Goal: Information Seeking & Learning: Find specific page/section

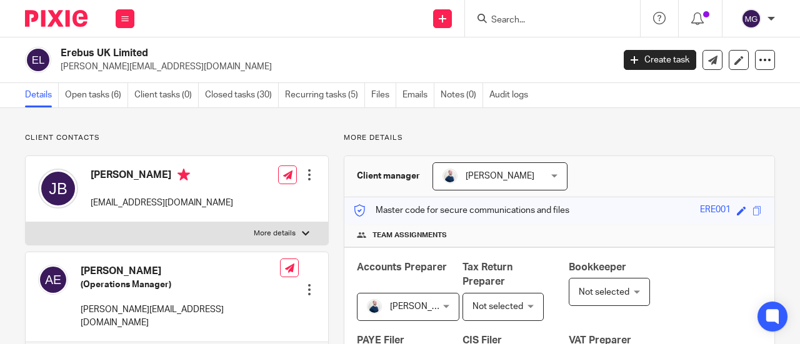
click at [522, 17] on input "Search" at bounding box center [546, 20] width 112 height 11
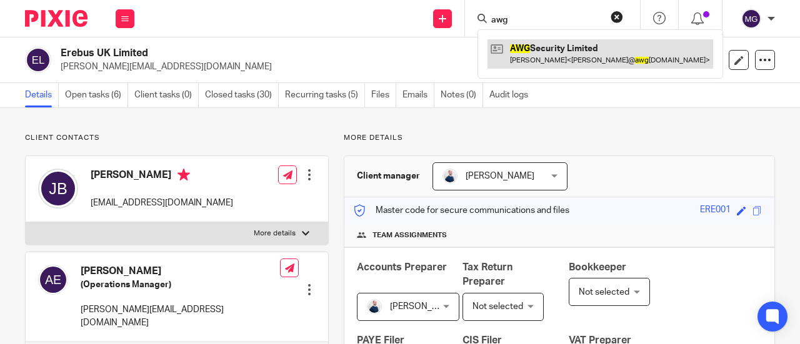
type input "awg"
click at [536, 56] on link at bounding box center [600, 53] width 226 height 29
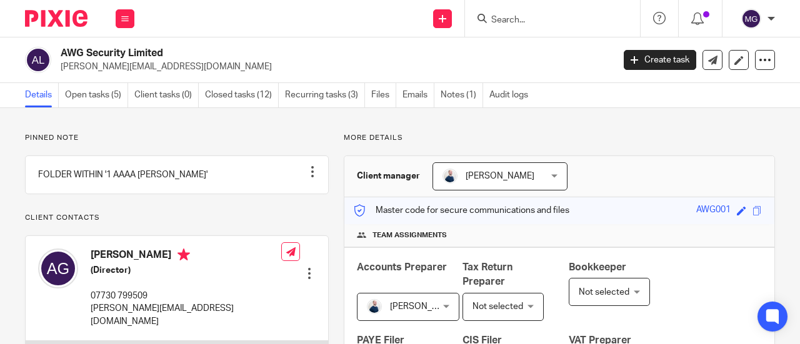
click at [547, 25] on input "Search" at bounding box center [546, 20] width 112 height 11
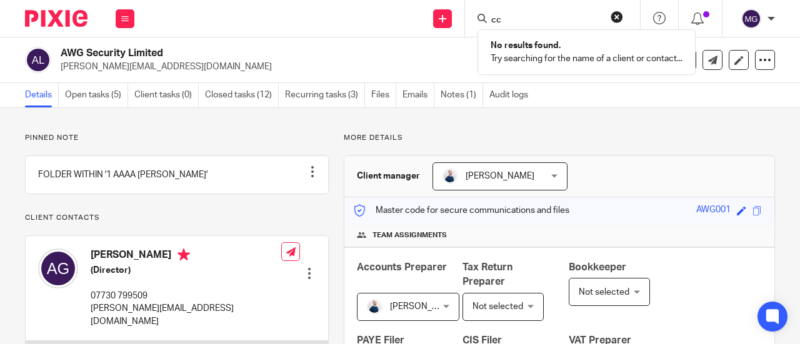
type input "c"
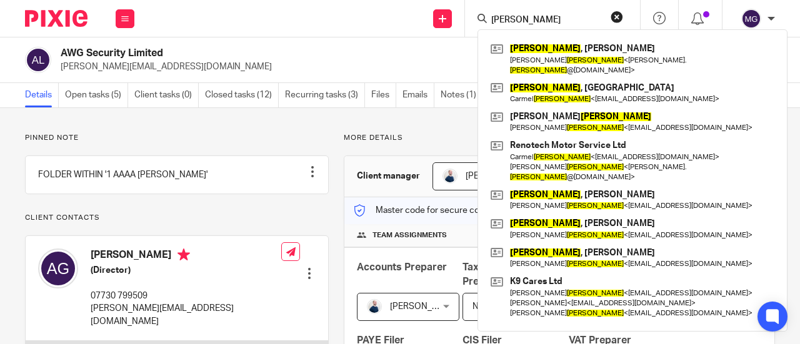
type input "robinson"
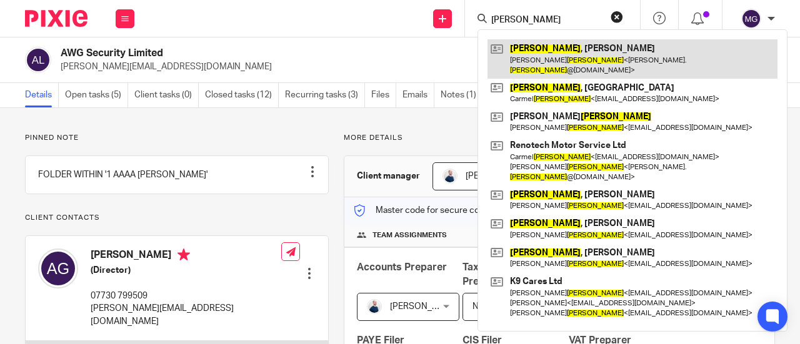
click at [517, 54] on link at bounding box center [632, 58] width 290 height 39
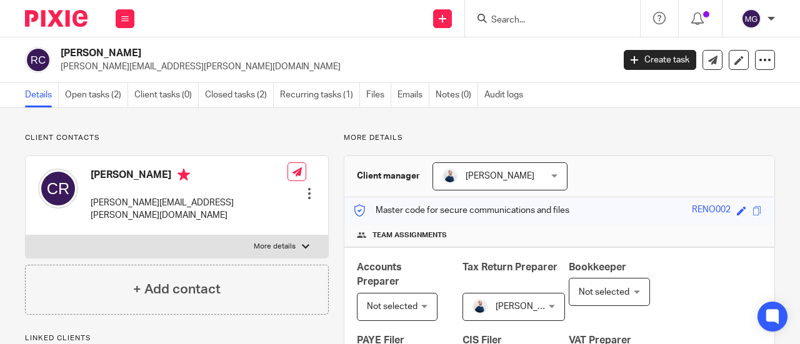
click at [531, 13] on form at bounding box center [556, 19] width 133 height 16
click at [540, 18] on input "Search" at bounding box center [546, 20] width 112 height 11
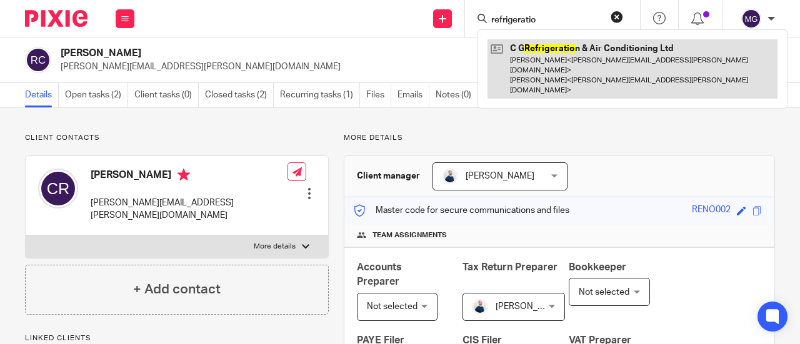
type input "refrigeratio"
click at [562, 51] on link at bounding box center [632, 68] width 290 height 59
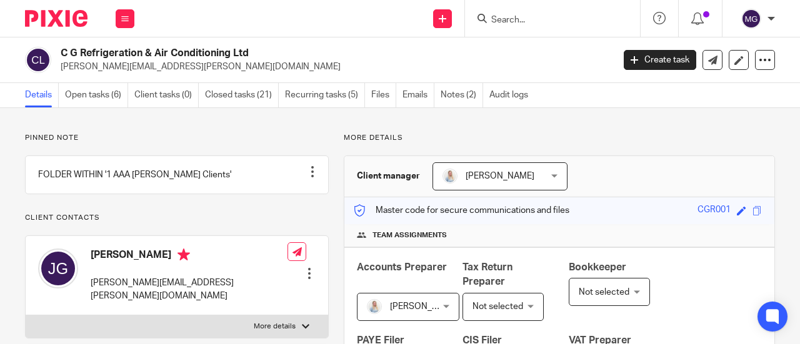
click at [552, 19] on input "Search" at bounding box center [546, 20] width 112 height 11
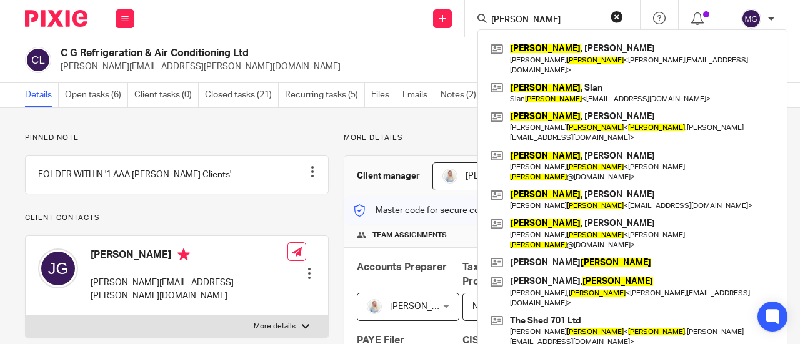
type input "[PERSON_NAME]"
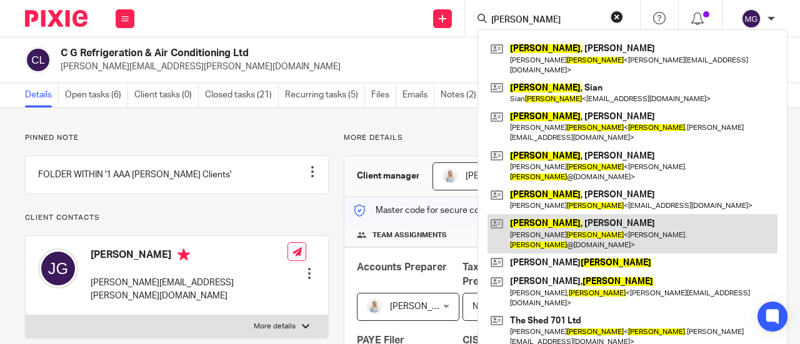
click at [554, 214] on link at bounding box center [632, 233] width 290 height 39
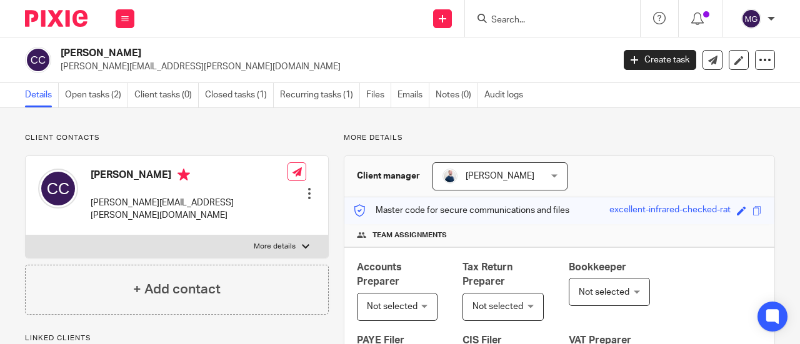
click at [541, 21] on input "Search" at bounding box center [546, 20] width 112 height 11
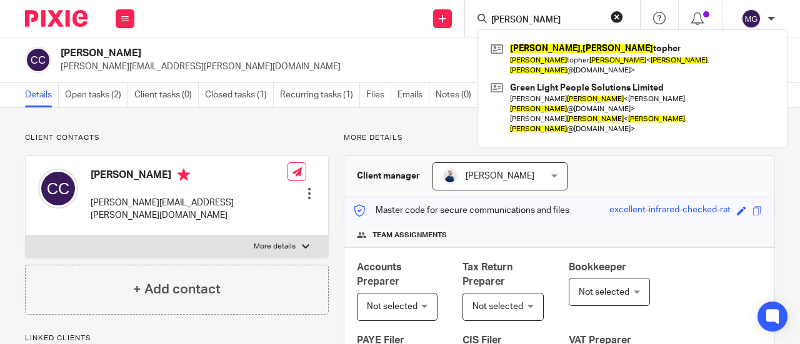
type input "[PERSON_NAME]"
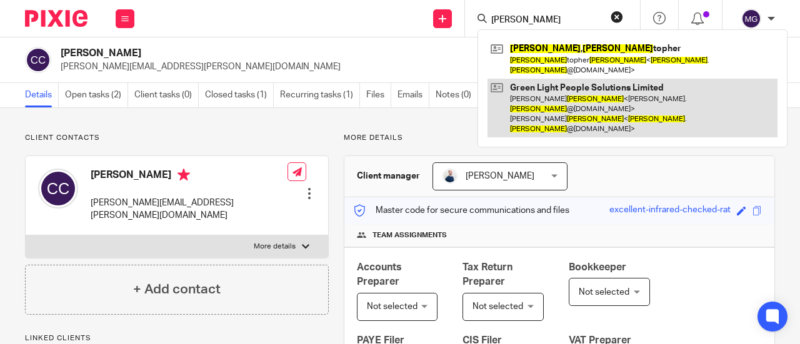
click at [536, 79] on link at bounding box center [632, 108] width 290 height 59
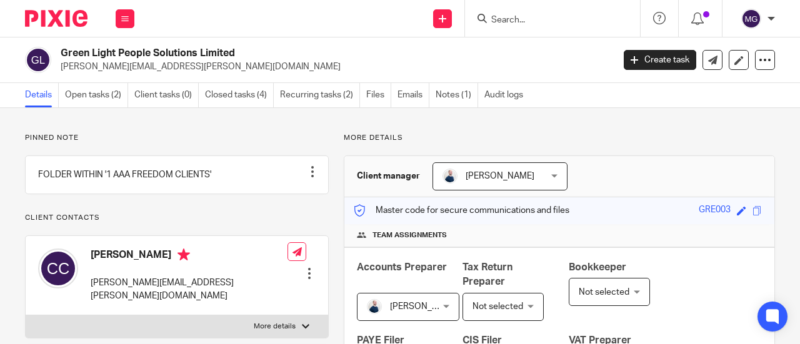
click at [558, 16] on input "Search" at bounding box center [546, 20] width 112 height 11
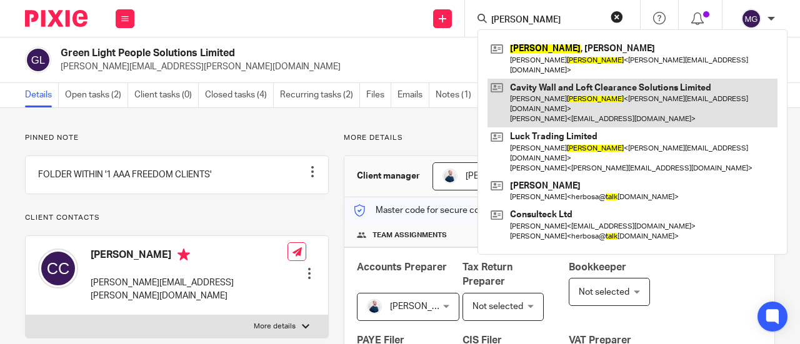
type input "tulk"
click at [560, 80] on link at bounding box center [632, 103] width 290 height 49
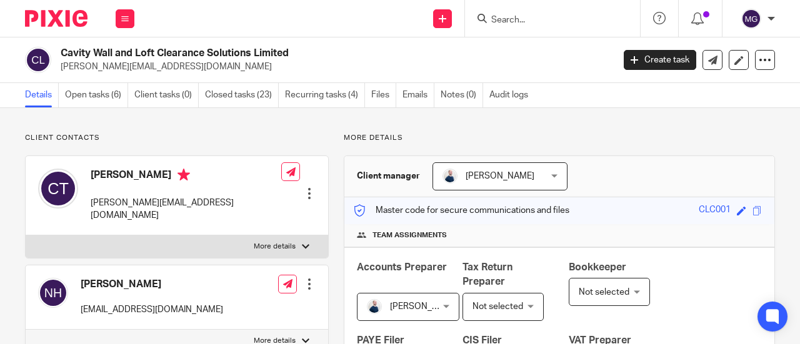
click at [596, 22] on input "Search" at bounding box center [546, 20] width 112 height 11
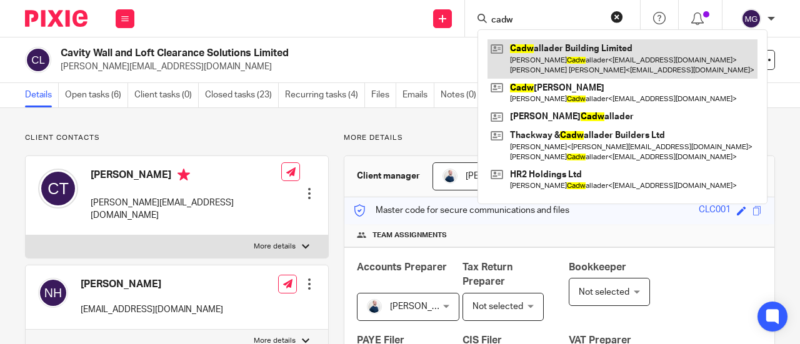
type input "cadw"
click at [568, 47] on link at bounding box center [622, 58] width 270 height 39
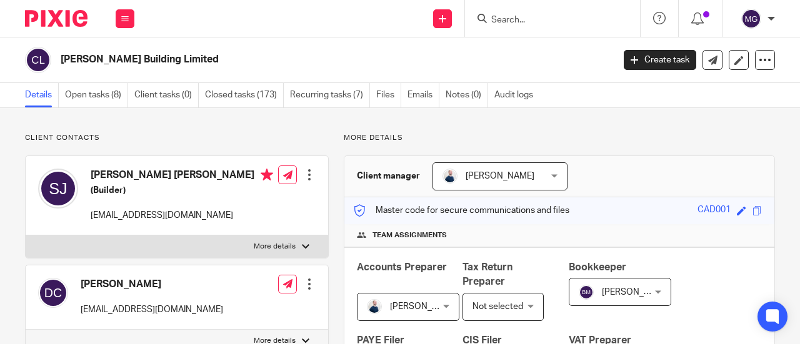
click at [557, 26] on form at bounding box center [556, 19] width 133 height 16
click at [550, 22] on input "Search" at bounding box center [546, 20] width 112 height 11
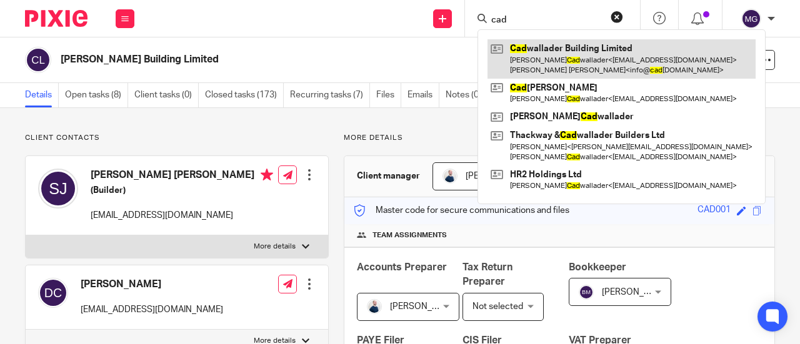
type input "cad"
click at [550, 46] on link at bounding box center [621, 58] width 268 height 39
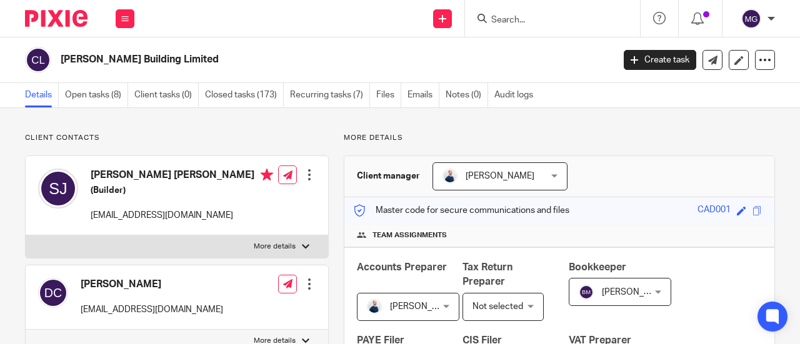
click at [553, 19] on input "Search" at bounding box center [546, 20] width 112 height 11
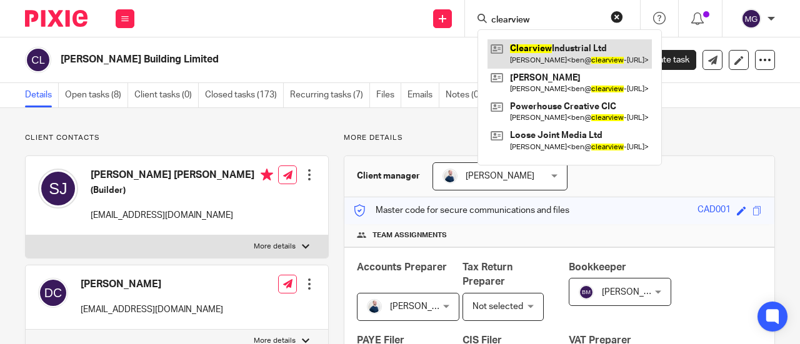
type input "clearview"
click at [556, 52] on link at bounding box center [569, 53] width 164 height 29
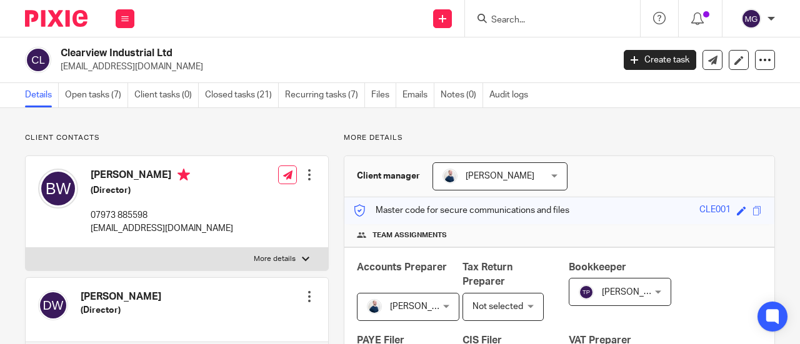
click at [560, 16] on input "Search" at bounding box center [546, 20] width 112 height 11
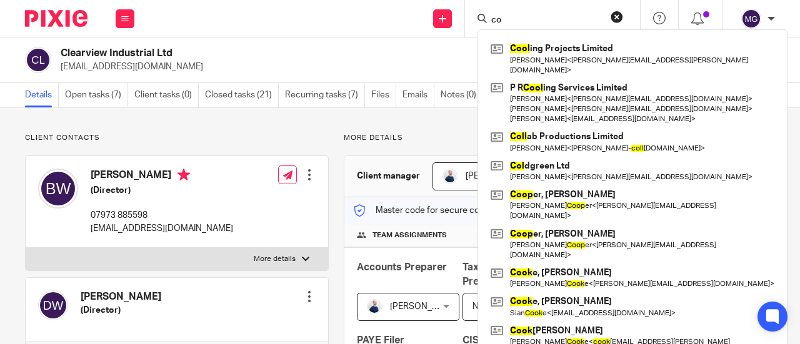
type input "c"
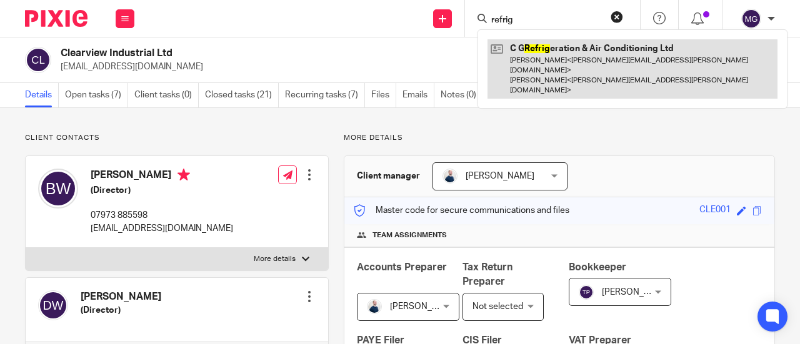
type input "refrig"
click at [552, 47] on link at bounding box center [632, 68] width 290 height 59
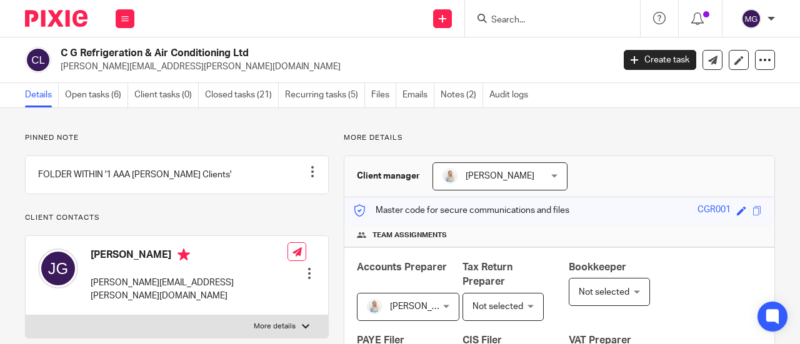
click at [518, 21] on input "Search" at bounding box center [546, 20] width 112 height 11
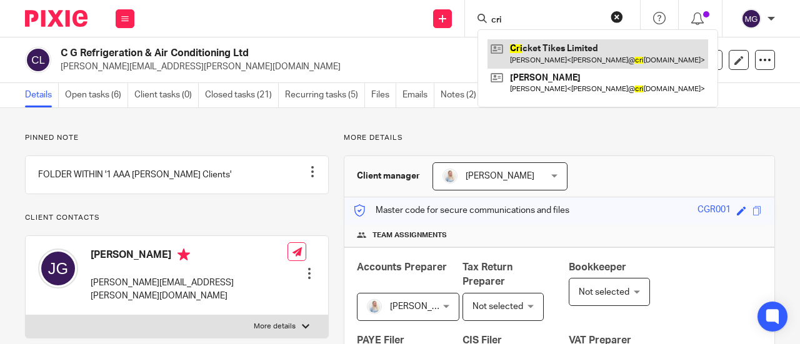
type input "cri"
click at [530, 42] on link at bounding box center [597, 53] width 221 height 29
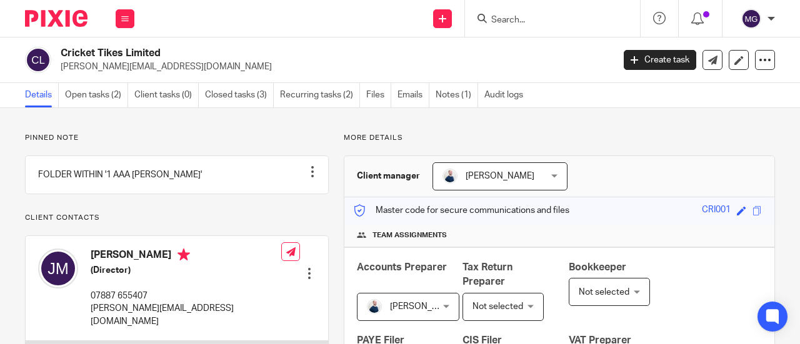
click at [555, 18] on input "Search" at bounding box center [546, 20] width 112 height 11
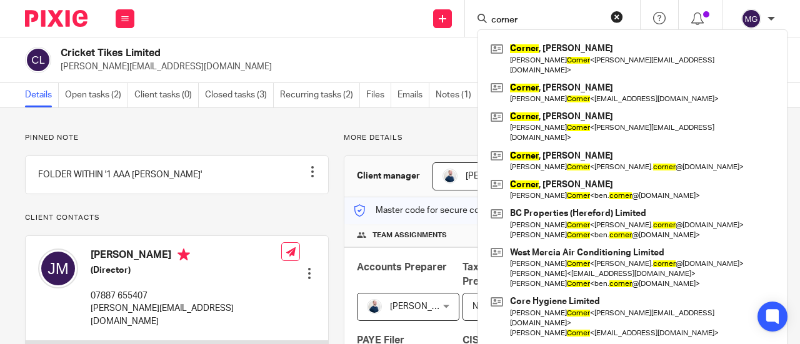
type input "corner"
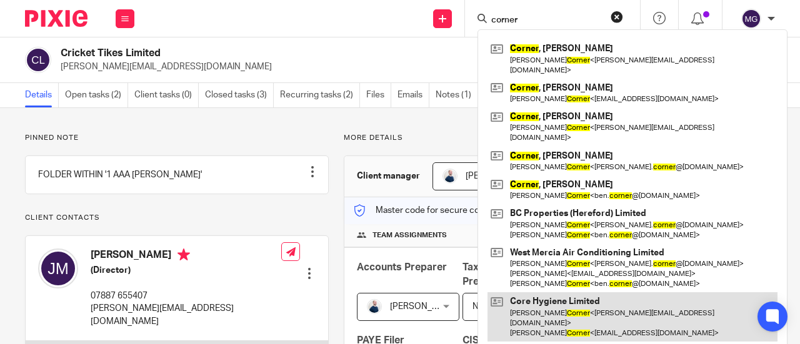
click at [538, 292] on link at bounding box center [632, 316] width 290 height 49
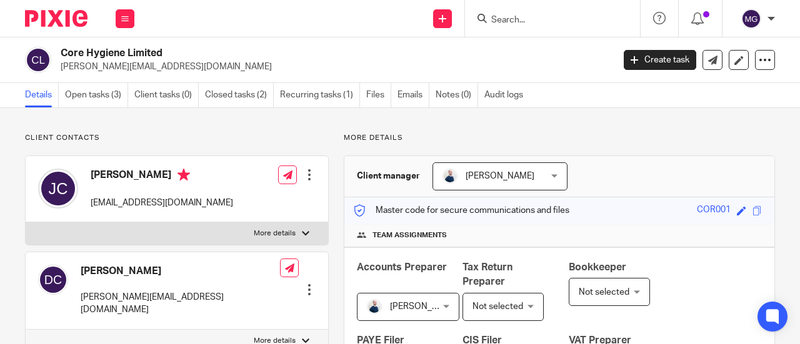
click at [569, 15] on input "Search" at bounding box center [546, 20] width 112 height 11
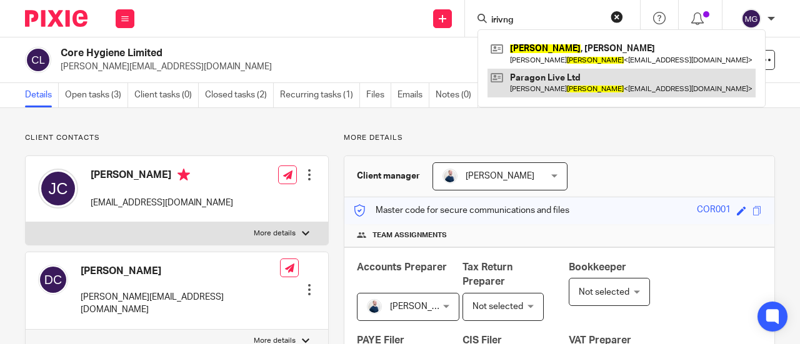
type input "irivng"
click at [534, 81] on link at bounding box center [621, 83] width 268 height 29
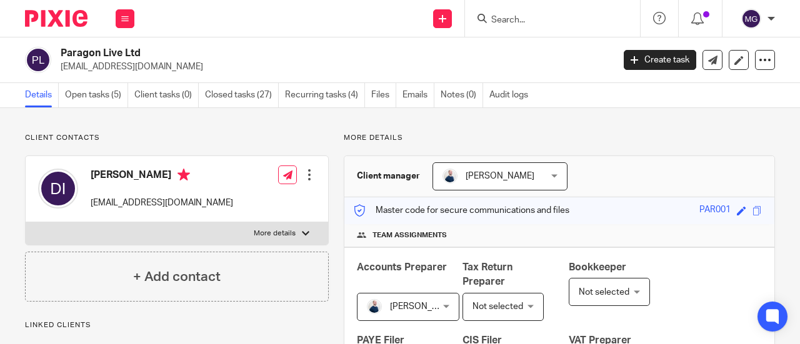
click at [522, 19] on input "Search" at bounding box center [546, 20] width 112 height 11
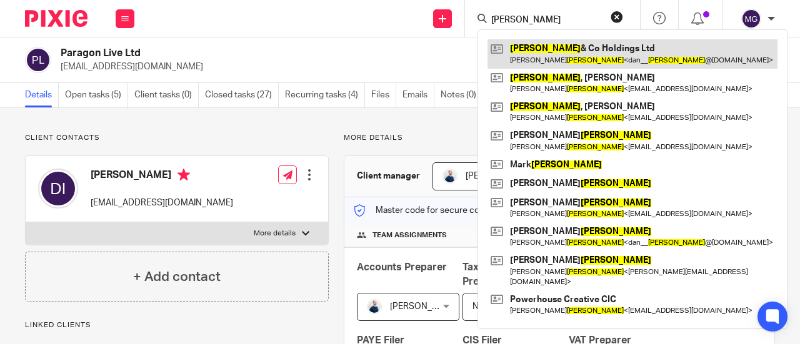
type input "williams"
click at [545, 53] on link at bounding box center [632, 53] width 290 height 29
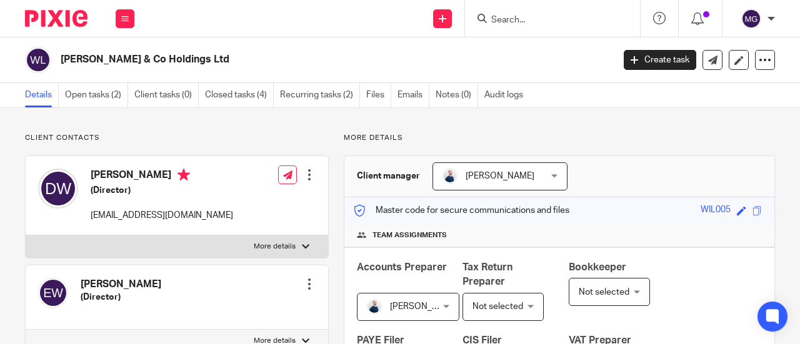
drag, startPoint x: 195, startPoint y: 58, endPoint x: 63, endPoint y: 60, distance: 131.8
click at [63, 60] on h2 "Williams & Co Holdings Ltd" at bounding box center [278, 59] width 435 height 13
copy h2 "Williams & Co Holdings Ltd"
click at [529, 17] on input "Search" at bounding box center [546, 20] width 112 height 11
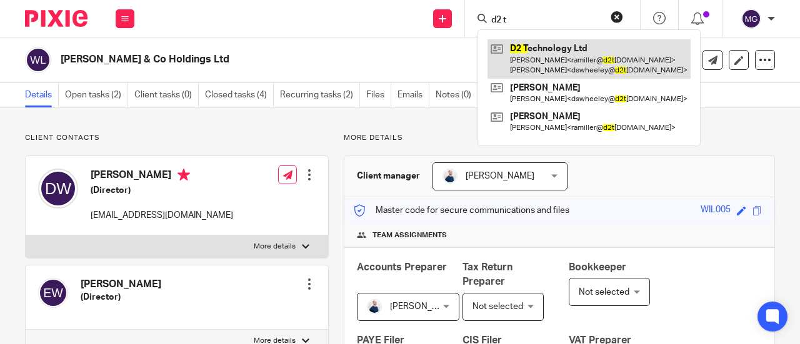
type input "d2 t"
click at [531, 56] on link at bounding box center [588, 58] width 203 height 39
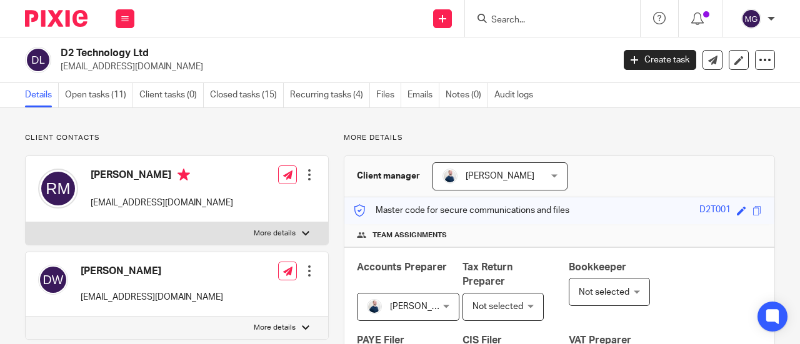
click at [581, 22] on input "Search" at bounding box center [546, 20] width 112 height 11
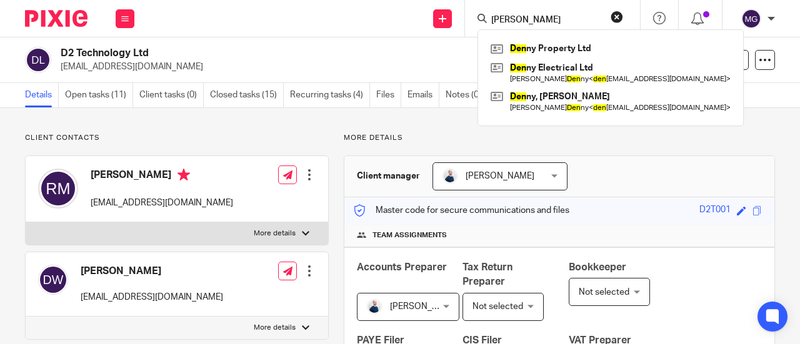
click at [581, 22] on input "[PERSON_NAME]" at bounding box center [546, 20] width 112 height 11
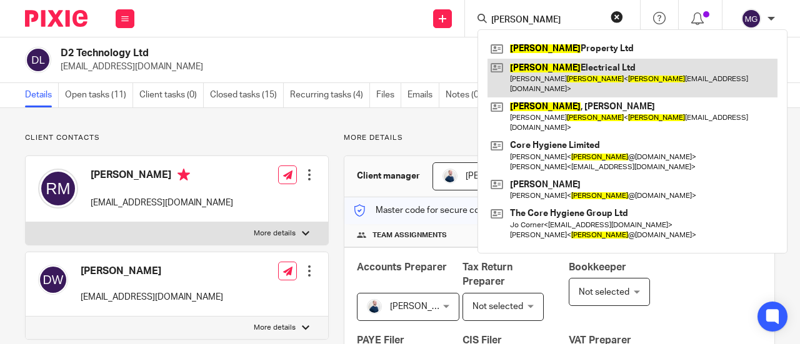
type input "[PERSON_NAME]"
click at [557, 69] on link at bounding box center [632, 78] width 290 height 39
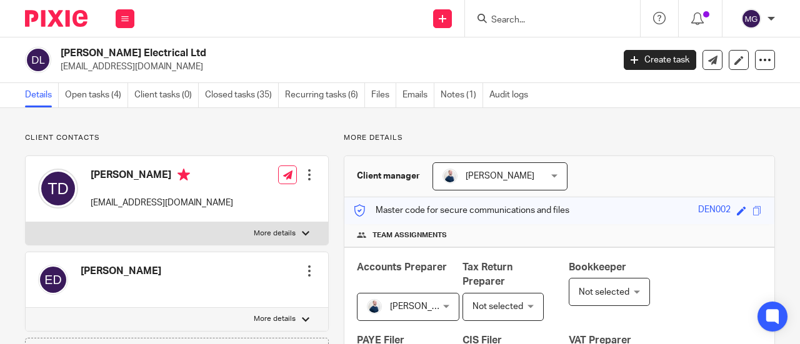
click at [552, 17] on input "Search" at bounding box center [546, 20] width 112 height 11
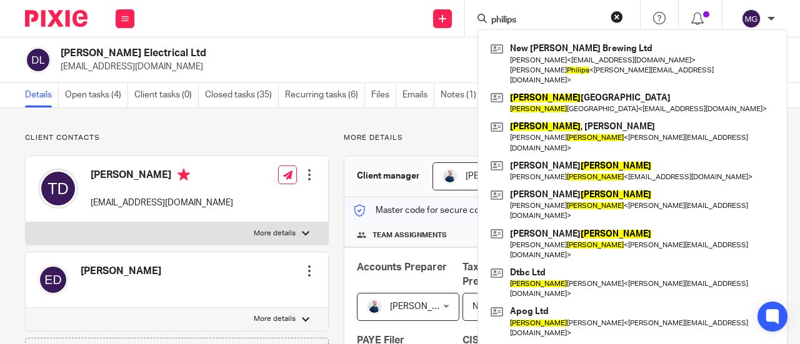
type input "philips"
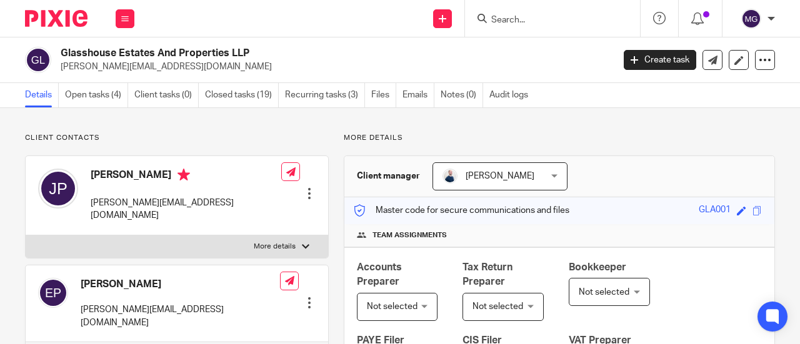
click at [583, 21] on input "Search" at bounding box center [546, 20] width 112 height 11
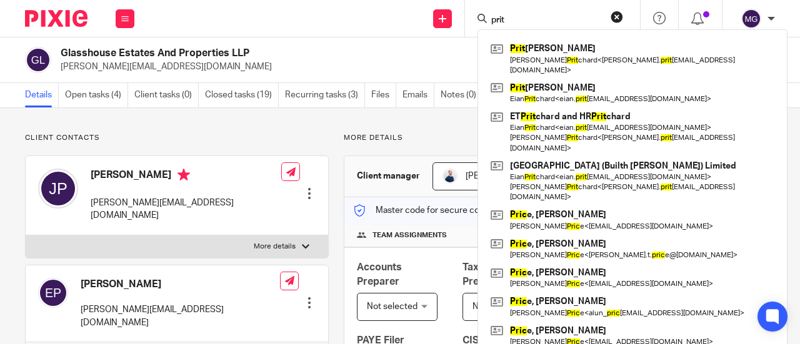
type input "prit"
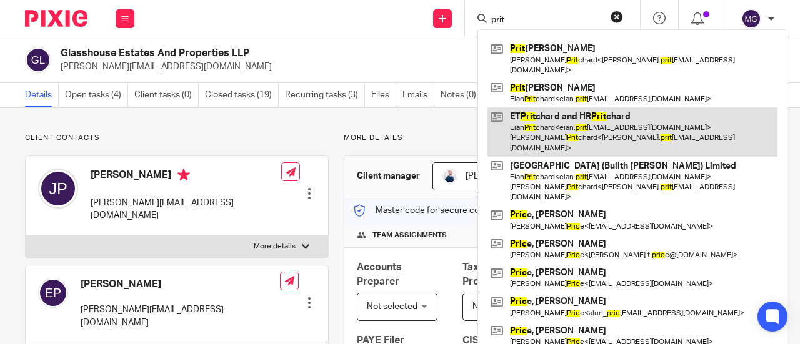
click at [570, 107] on link at bounding box center [632, 131] width 290 height 49
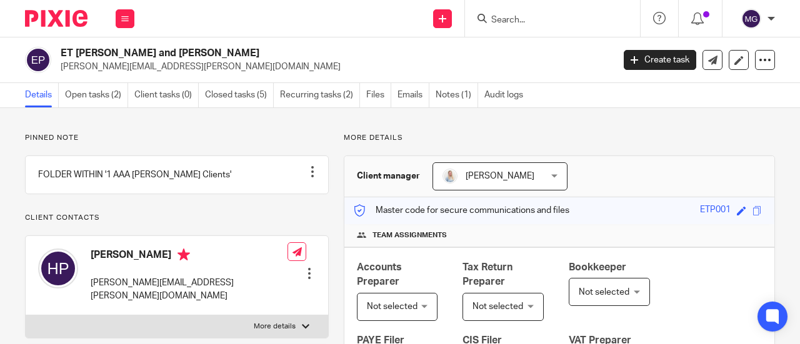
click at [527, 15] on input "Search" at bounding box center [546, 20] width 112 height 11
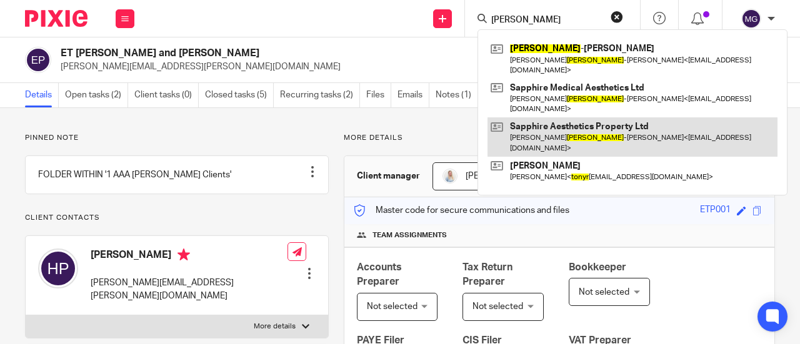
type input "tonry"
click at [528, 117] on link at bounding box center [632, 136] width 290 height 39
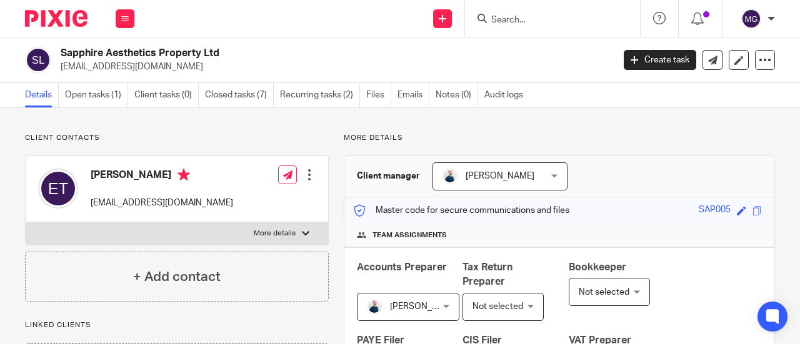
click at [553, 17] on input "Search" at bounding box center [546, 20] width 112 height 11
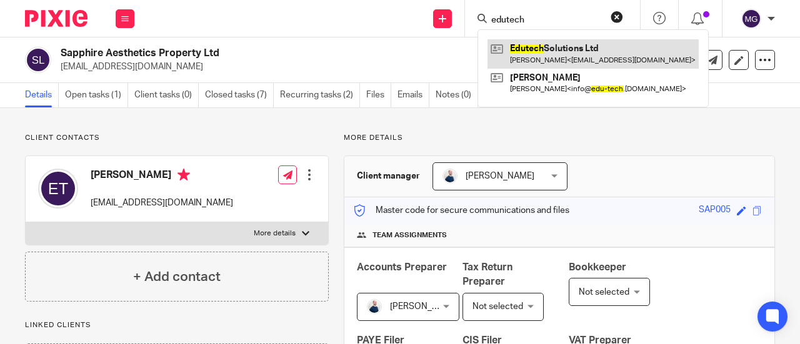
type input "edutech"
click at [564, 52] on link at bounding box center [592, 53] width 211 height 29
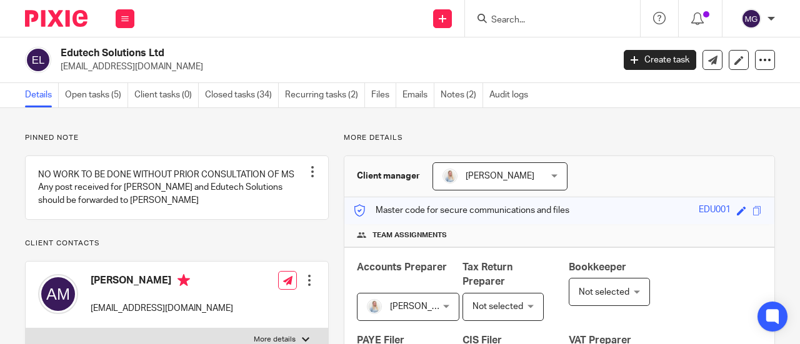
click at [528, 21] on input "Search" at bounding box center [546, 20] width 112 height 11
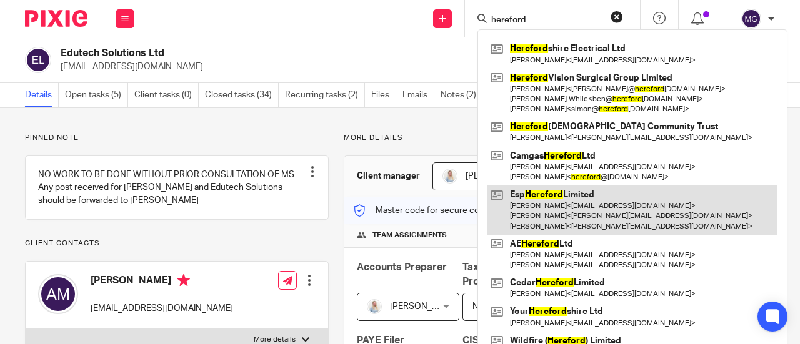
type input "hereford"
click at [568, 198] on link at bounding box center [632, 210] width 290 height 49
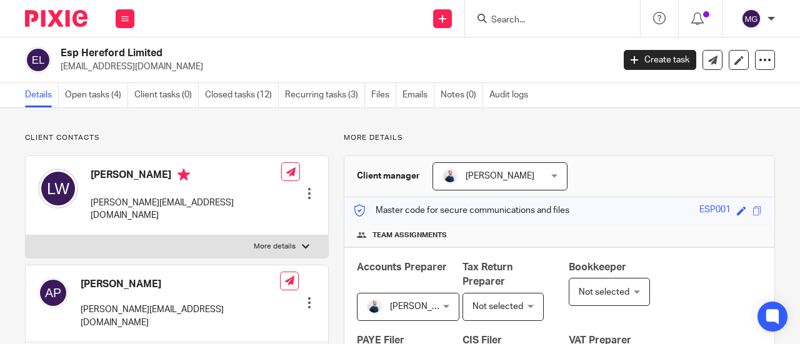
click at [548, 21] on input "Search" at bounding box center [546, 20] width 112 height 11
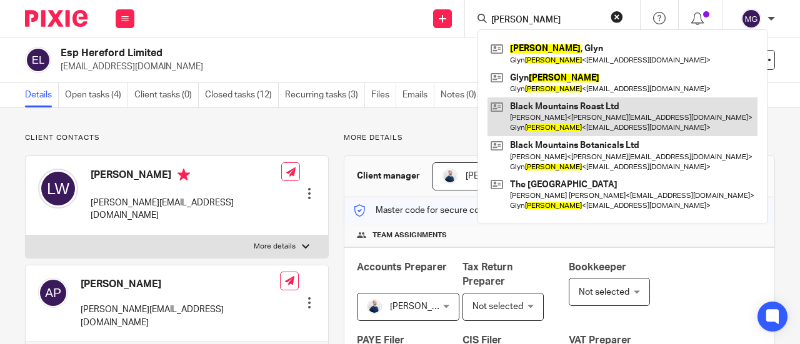
type input "bufton"
click at [566, 109] on link at bounding box center [622, 116] width 270 height 39
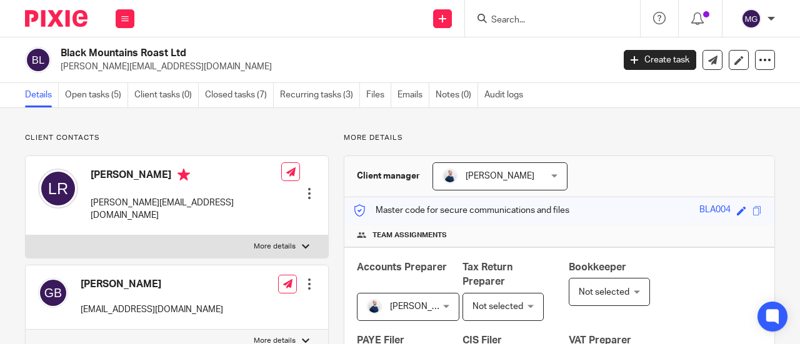
click at [520, 11] on form at bounding box center [556, 19] width 133 height 16
click at [535, 21] on input "Search" at bounding box center [546, 20] width 112 height 11
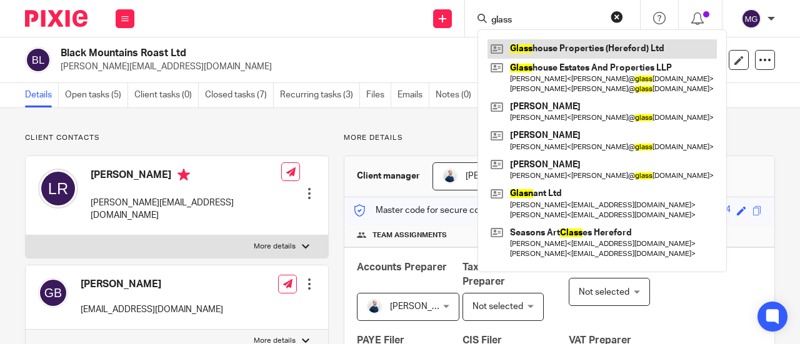
type input "glass"
click at [540, 41] on link at bounding box center [601, 48] width 229 height 19
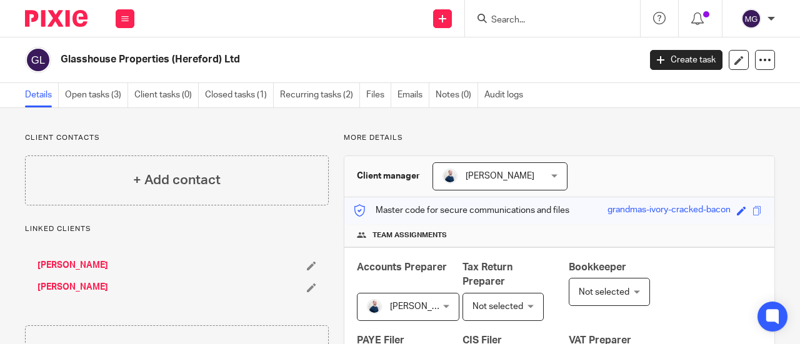
click at [527, 13] on form at bounding box center [556, 19] width 133 height 16
click at [546, 19] on input "Search" at bounding box center [546, 20] width 112 height 11
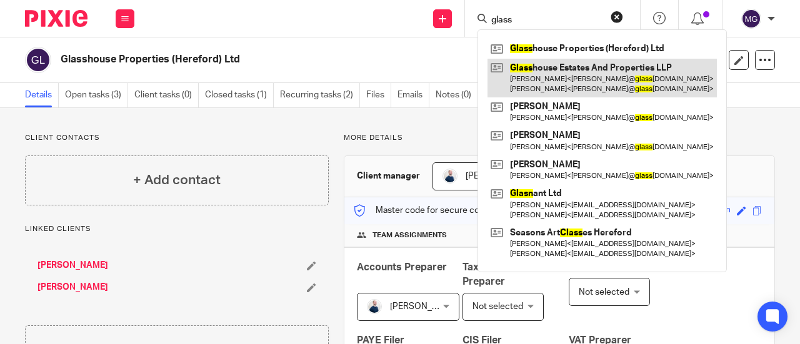
type input "glass"
click at [549, 73] on link at bounding box center [601, 78] width 229 height 39
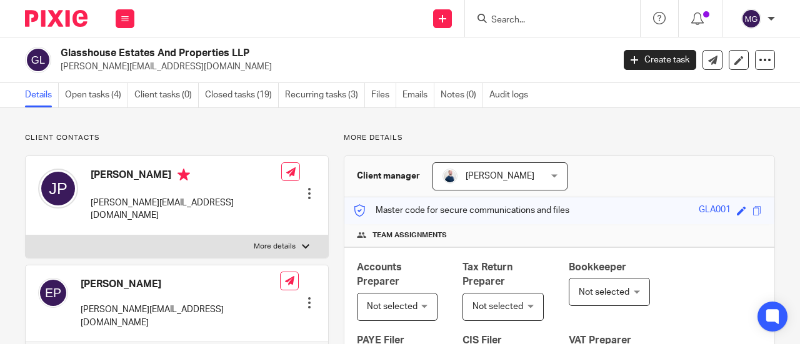
click at [566, 22] on input "Search" at bounding box center [546, 20] width 112 height 11
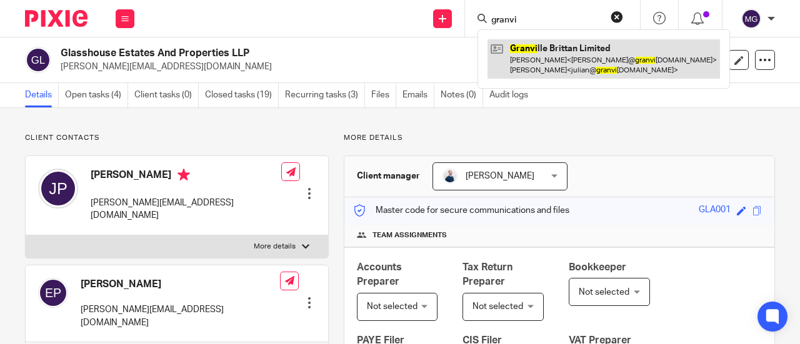
type input "granvi"
click at [556, 49] on link at bounding box center [603, 58] width 232 height 39
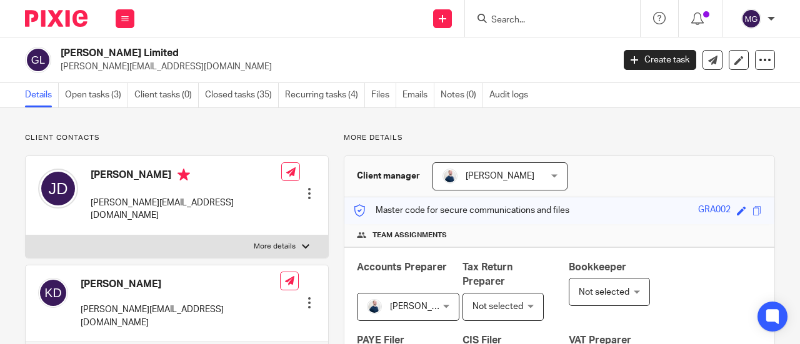
drag, startPoint x: 176, startPoint y: 54, endPoint x: 63, endPoint y: 52, distance: 113.1
click at [63, 52] on h2 "Granville Brittan Limited" at bounding box center [278, 53] width 435 height 13
copy h2 "Granville Brittan Limited"
click at [536, 17] on input "Search" at bounding box center [546, 20] width 112 height 11
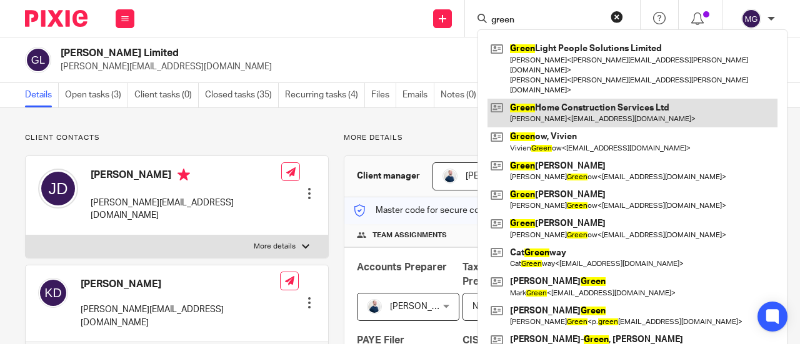
type input "green"
click at [553, 99] on link at bounding box center [632, 113] width 290 height 29
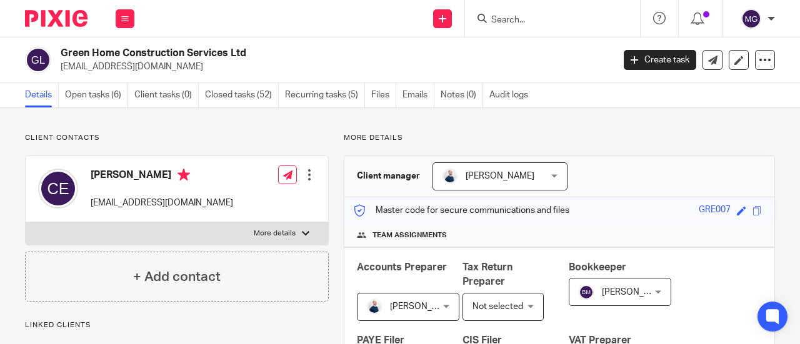
drag, startPoint x: 247, startPoint y: 53, endPoint x: 39, endPoint y: 47, distance: 208.1
click at [39, 47] on div "Green Home Construction Services Ltd [EMAIL_ADDRESS][DOMAIN_NAME]" at bounding box center [315, 60] width 580 height 26
click at [257, 62] on p "charlie20081971@hotmail.co.uk" at bounding box center [333, 67] width 544 height 12
drag, startPoint x: 254, startPoint y: 57, endPoint x: 61, endPoint y: 57, distance: 192.4
click at [61, 57] on h2 "Green Home Construction Services Ltd" at bounding box center [278, 53] width 435 height 13
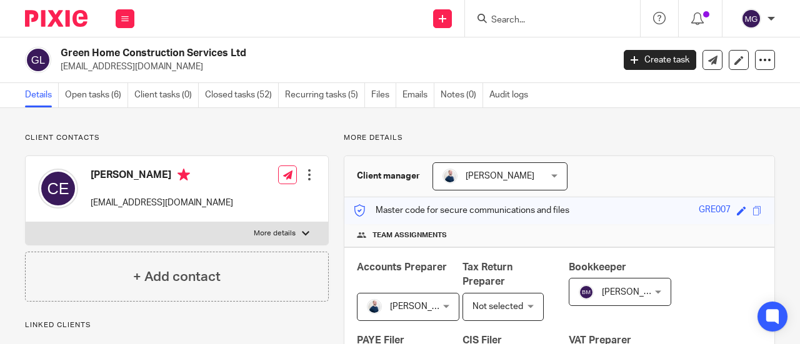
copy h2 "Green Home Construction Services Ltd"
click at [550, 19] on input "Search" at bounding box center [546, 20] width 112 height 11
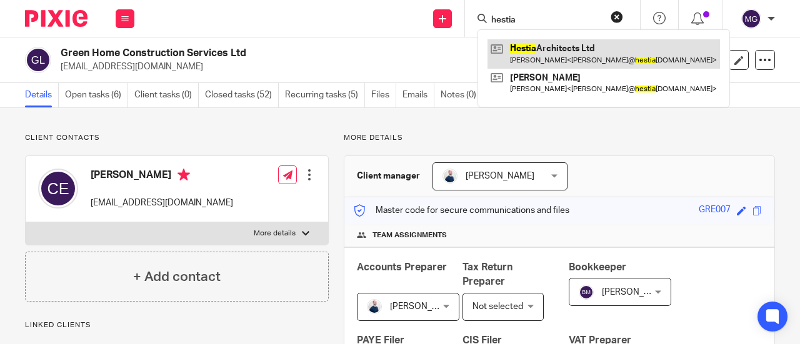
type input "hestia"
click at [573, 46] on link at bounding box center [603, 53] width 232 height 29
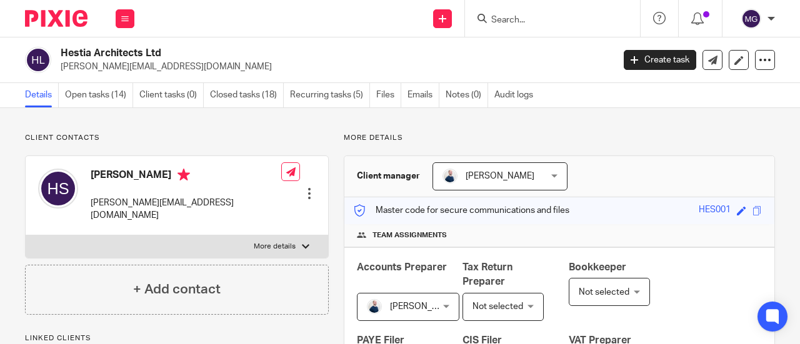
click at [583, 16] on input "Search" at bounding box center [546, 20] width 112 height 11
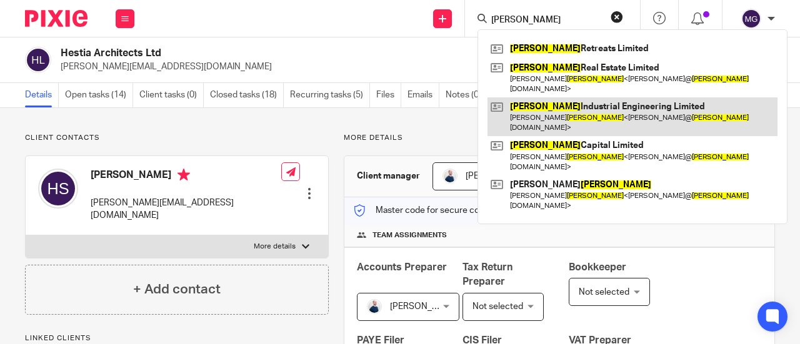
type input "[PERSON_NAME]"
click at [583, 101] on link at bounding box center [632, 116] width 290 height 39
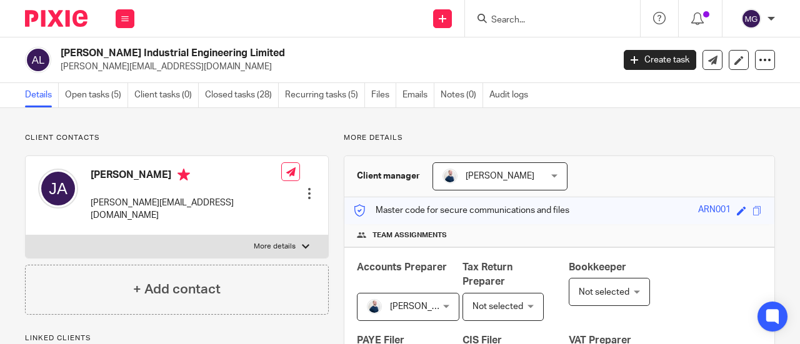
drag, startPoint x: 244, startPoint y: 49, endPoint x: 62, endPoint y: 52, distance: 181.2
click at [62, 52] on h2 "Arnold Industrial Engineering Limited" at bounding box center [278, 53] width 435 height 13
copy h2 "Arnold Industrial Engineering Limited"
click at [550, 19] on input "Search" at bounding box center [546, 20] width 112 height 11
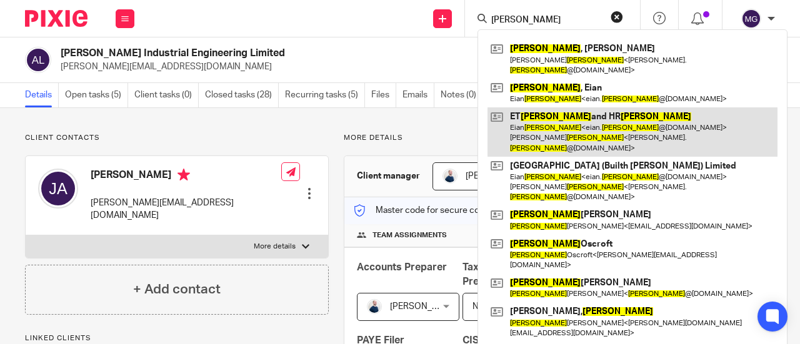
type input "pritchard"
click at [547, 109] on link at bounding box center [632, 131] width 290 height 49
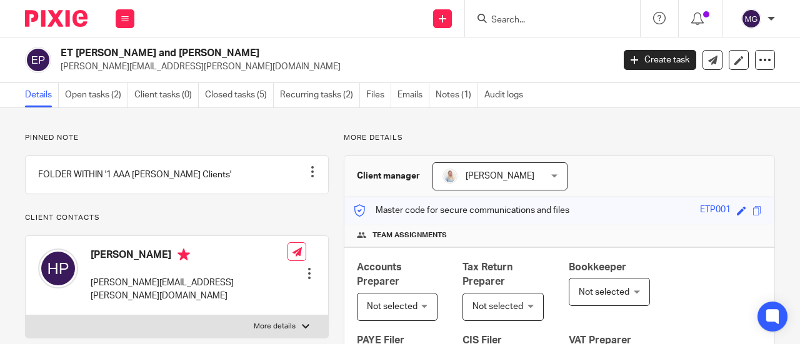
click at [570, 17] on input "Search" at bounding box center [546, 20] width 112 height 11
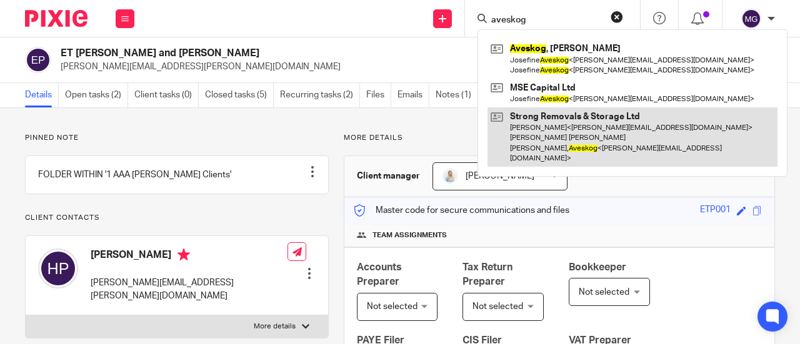
type input "aveskog"
drag, startPoint x: 562, startPoint y: 114, endPoint x: 556, endPoint y: 112, distance: 6.7
click at [562, 114] on link at bounding box center [632, 136] width 290 height 59
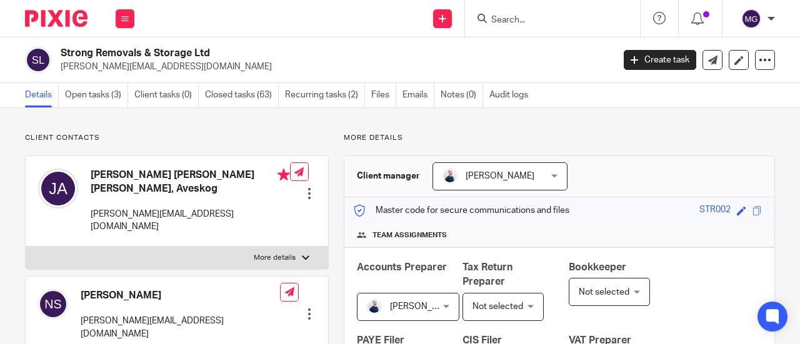
click at [534, 22] on input "Search" at bounding box center [546, 20] width 112 height 11
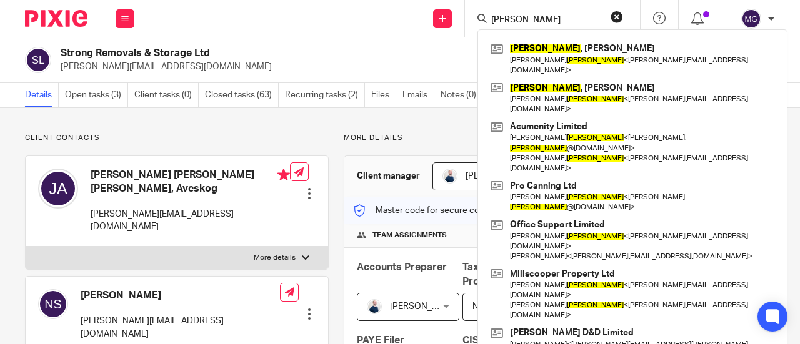
type input "cooper"
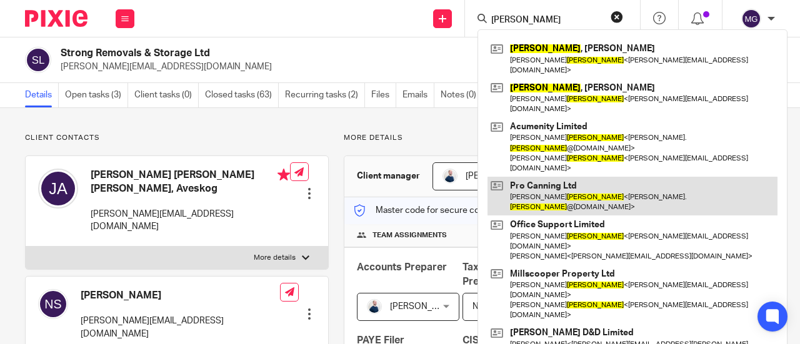
click at [540, 177] on link at bounding box center [632, 196] width 290 height 39
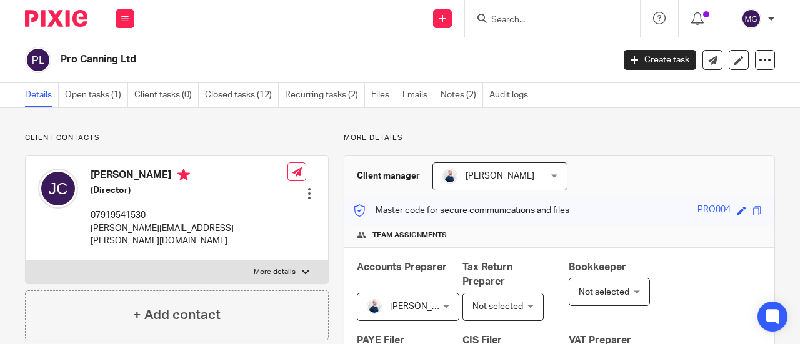
click at [525, 23] on input "Search" at bounding box center [546, 20] width 112 height 11
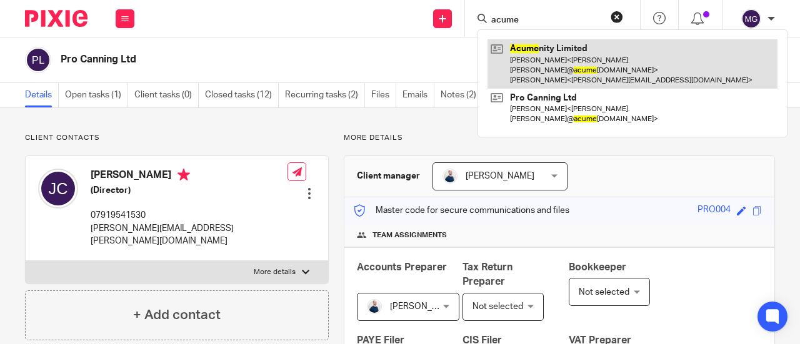
type input "acume"
click at [515, 49] on link at bounding box center [632, 63] width 290 height 49
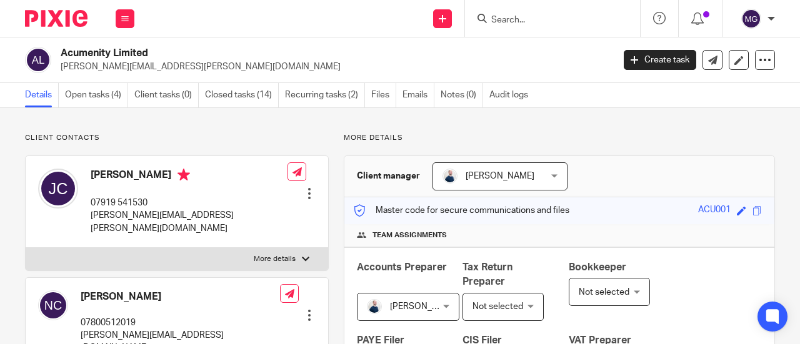
click at [570, 16] on input "Search" at bounding box center [546, 20] width 112 height 11
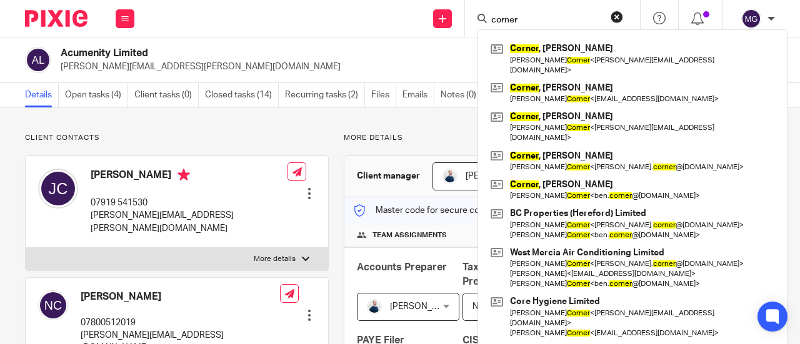
type input "corner"
click at [622, 14] on button "reset" at bounding box center [616, 17] width 12 height 12
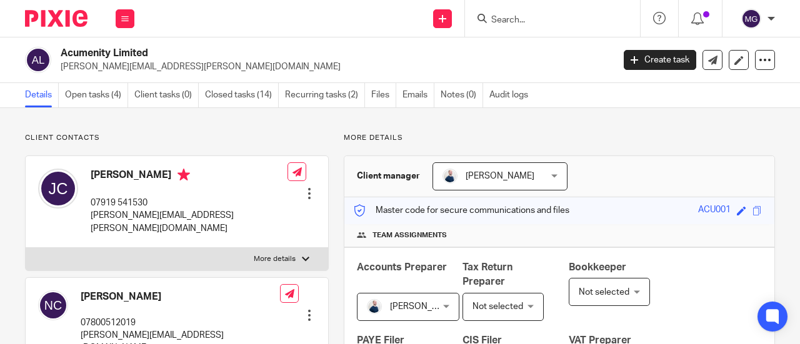
click at [549, 21] on input "Search" at bounding box center [546, 20] width 112 height 11
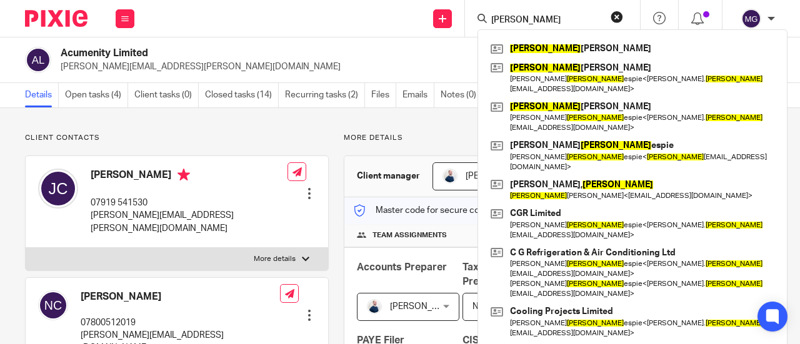
type input "gill"
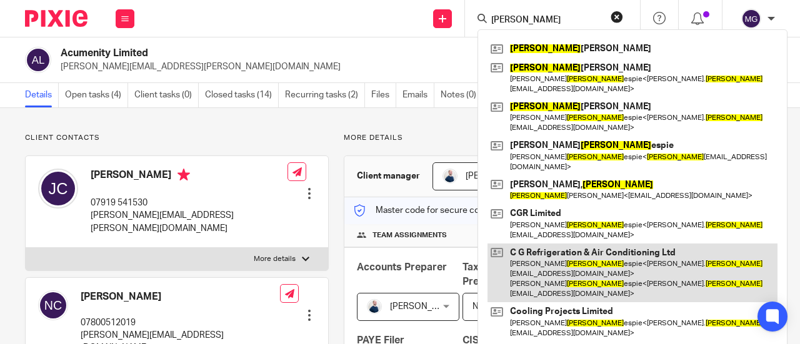
click at [553, 244] on link at bounding box center [632, 273] width 290 height 59
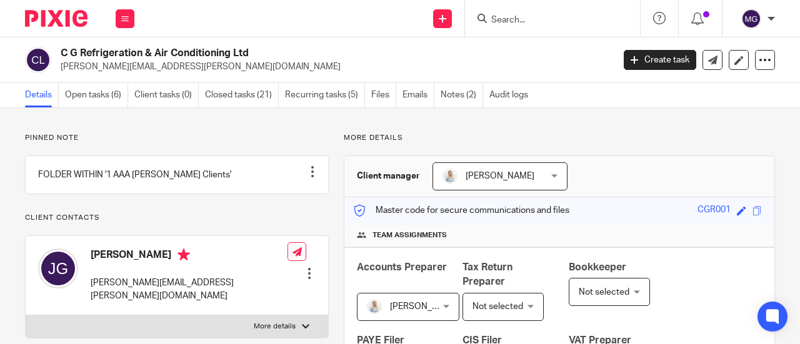
click at [555, 21] on input "Search" at bounding box center [546, 20] width 112 height 11
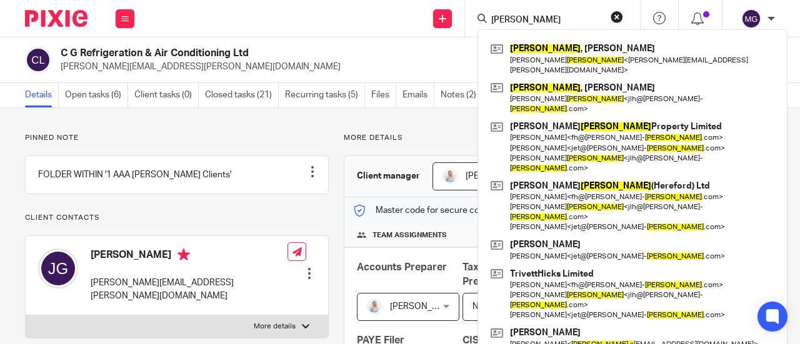
type input "[PERSON_NAME]"
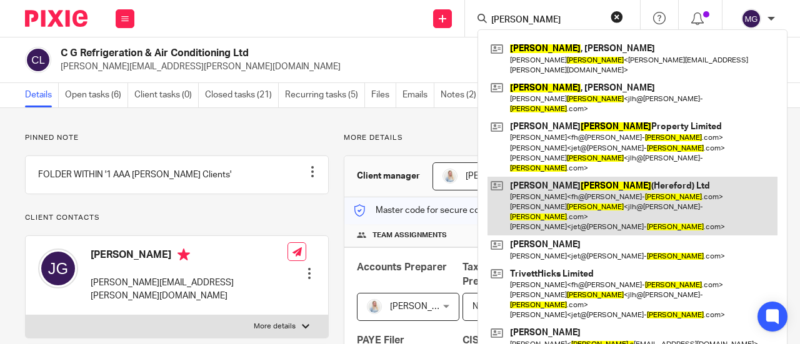
click at [562, 177] on link at bounding box center [632, 206] width 290 height 59
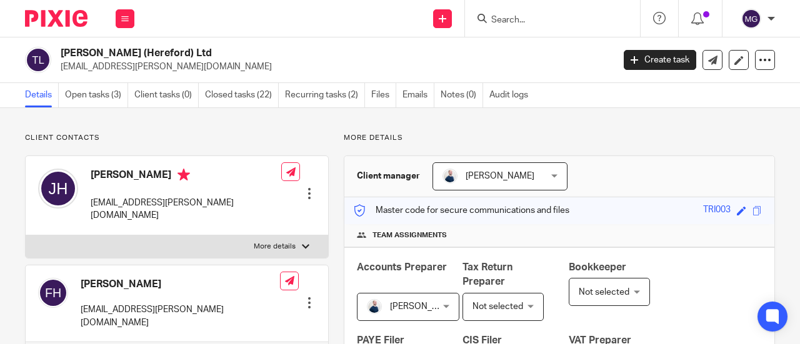
click at [565, 24] on input "Search" at bounding box center [546, 20] width 112 height 11
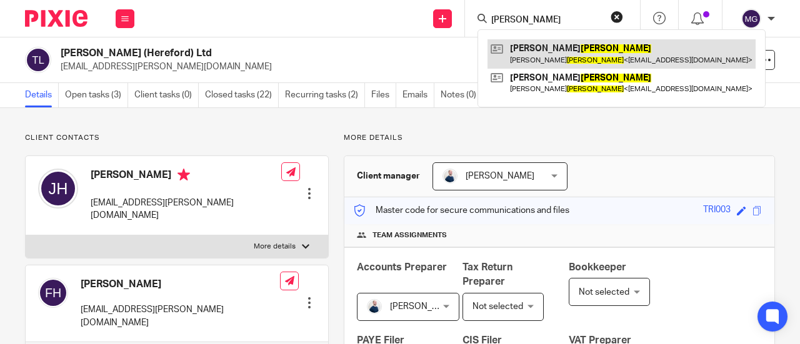
type input "peake"
click at [514, 51] on link at bounding box center [621, 53] width 268 height 29
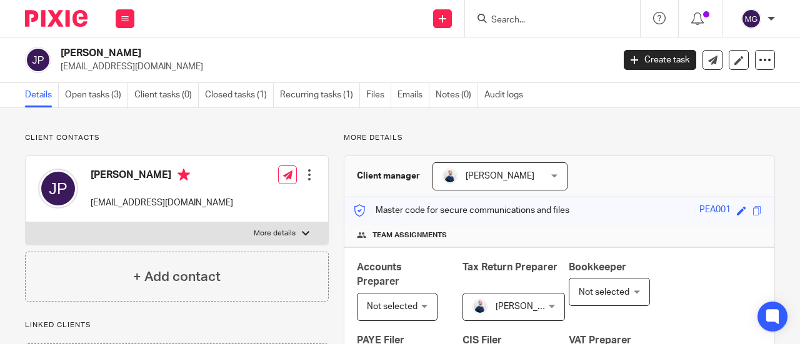
click at [550, 24] on input "Search" at bounding box center [546, 20] width 112 height 11
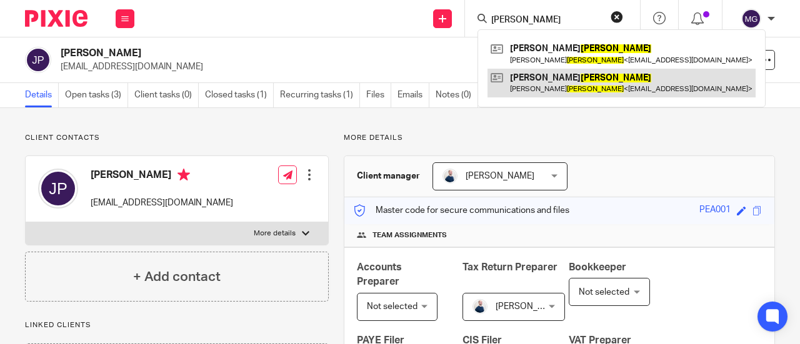
type input "[PERSON_NAME]"
click at [548, 78] on link at bounding box center [621, 83] width 268 height 29
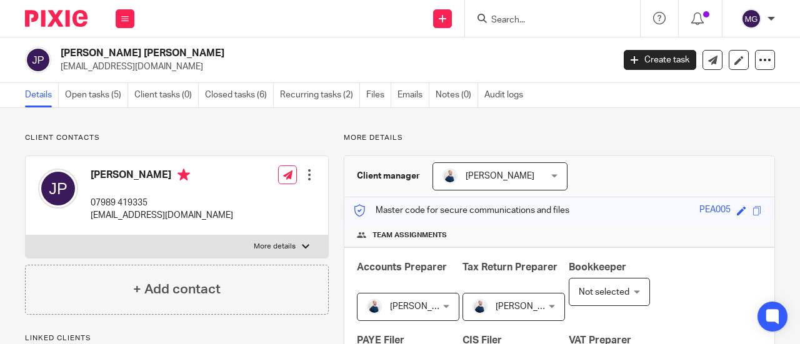
drag, startPoint x: 158, startPoint y: 52, endPoint x: 45, endPoint y: 52, distance: 113.1
click at [45, 52] on div "James Robert Peake abberwindscreens@gmail.com" at bounding box center [315, 60] width 580 height 26
copy div "James Robert Peake"
click at [543, 15] on input "Search" at bounding box center [546, 20] width 112 height 11
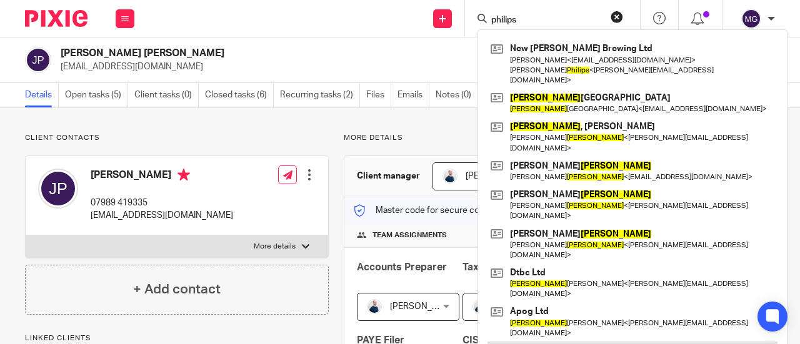
type input "philips"
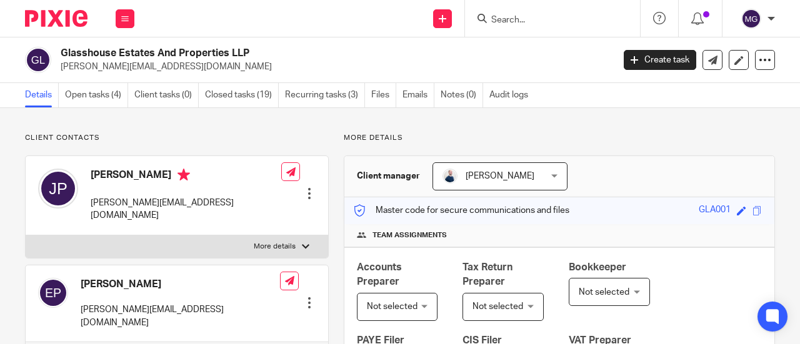
click at [531, 15] on input "Search" at bounding box center [546, 20] width 112 height 11
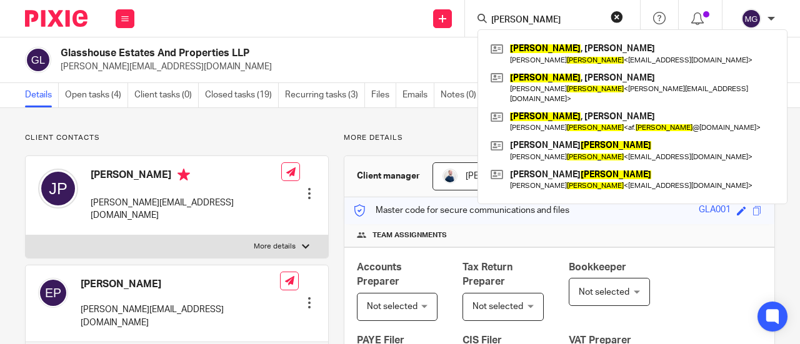
type input "[PERSON_NAME]"
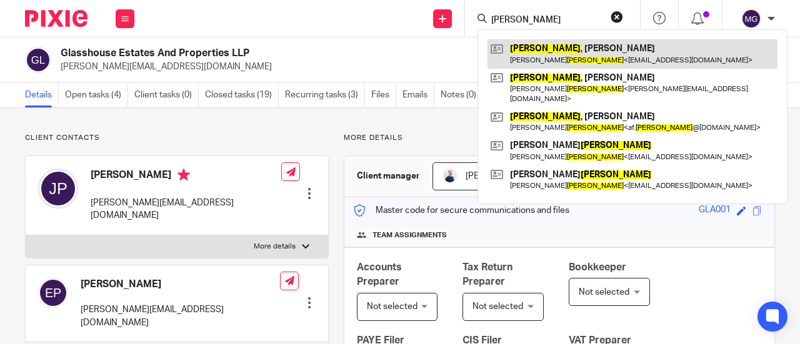
click at [528, 48] on link at bounding box center [632, 53] width 290 height 29
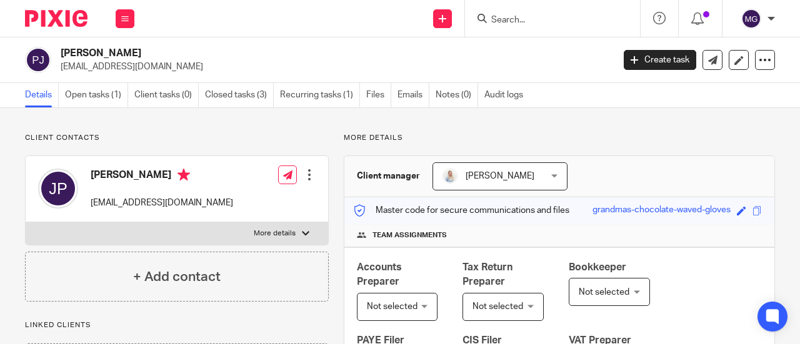
click at [567, 18] on input "Search" at bounding box center [546, 20] width 112 height 11
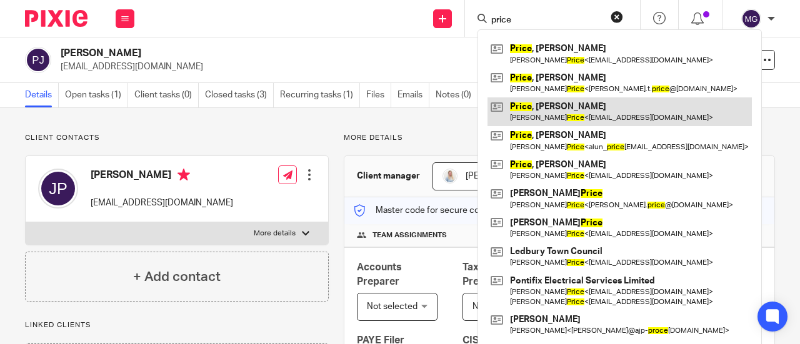
type input "price"
click at [545, 112] on link at bounding box center [619, 111] width 264 height 29
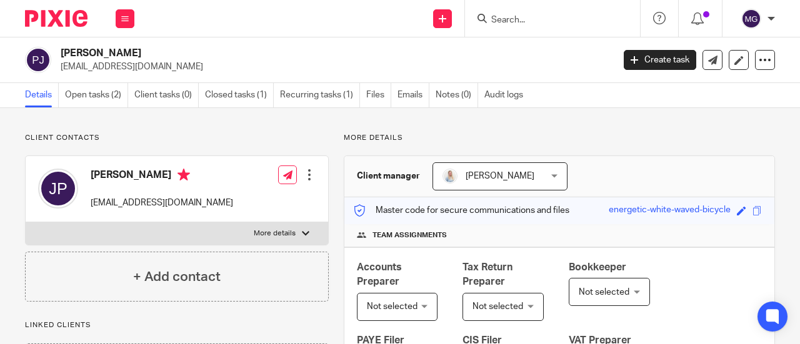
click at [562, 16] on input "Search" at bounding box center [546, 20] width 112 height 11
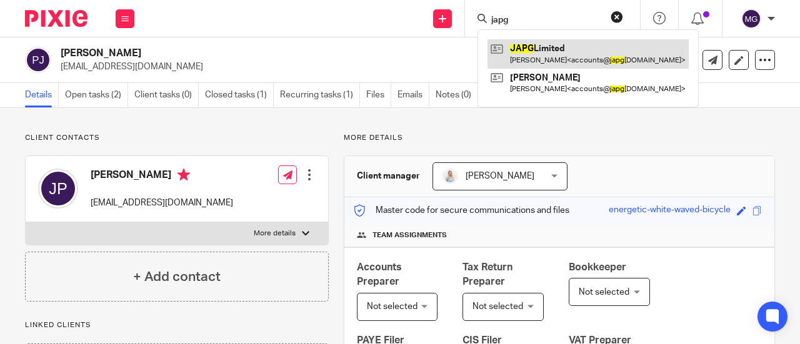
type input "japg"
click at [533, 54] on link at bounding box center [587, 53] width 201 height 29
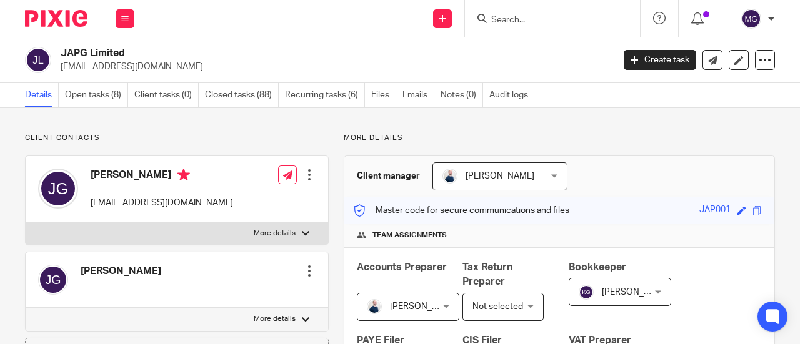
drag, startPoint x: 132, startPoint y: 54, endPoint x: 62, endPoint y: 54, distance: 70.0
click at [62, 54] on h2 "JAPG Limited" at bounding box center [278, 53] width 435 height 13
copy h2 "JAPG Limited"
click at [563, 21] on input "Search" at bounding box center [546, 20] width 112 height 11
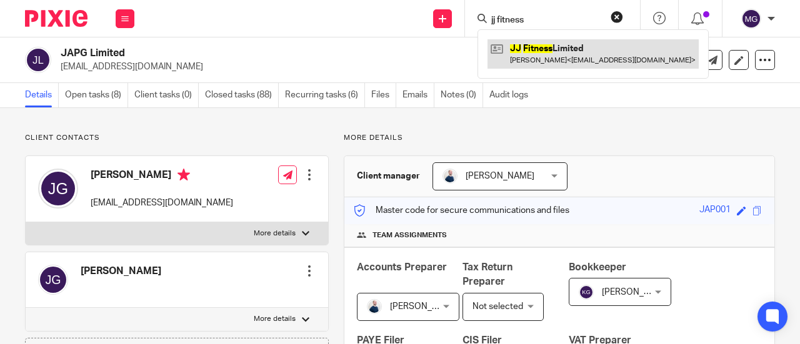
type input "jj fitness"
click at [546, 46] on link at bounding box center [592, 53] width 211 height 29
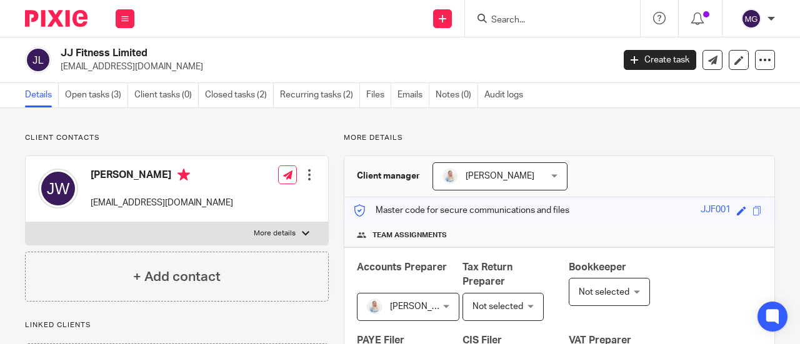
drag, startPoint x: 152, startPoint y: 52, endPoint x: 66, endPoint y: 40, distance: 87.1
click at [61, 52] on h2 "JJ Fitness Limited" at bounding box center [278, 53] width 435 height 13
copy h2 "JJ Fitness Limited"
click at [532, 23] on input "Search" at bounding box center [546, 20] width 112 height 11
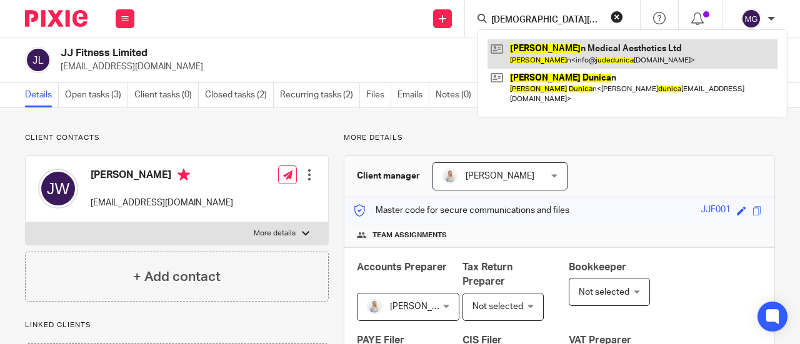
type input "jude dunica"
click at [542, 44] on link at bounding box center [632, 53] width 290 height 29
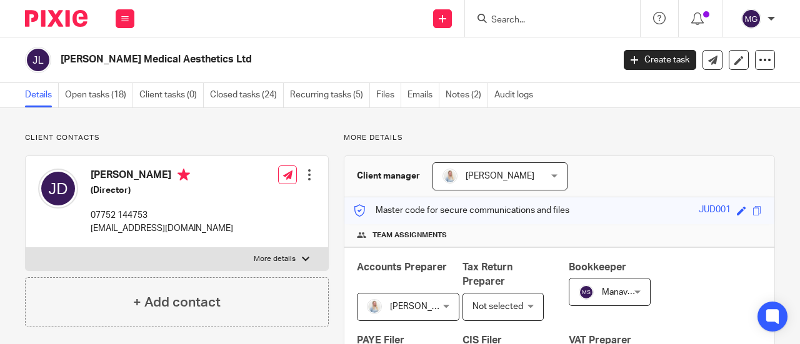
drag, startPoint x: 247, startPoint y: 61, endPoint x: 64, endPoint y: 68, distance: 183.2
click at [64, 68] on div "Jude Dunican Medical Aesthetics Ltd" at bounding box center [315, 60] width 580 height 26
copy h2 "Jude Dunican Medical Aesthetics Ltd"
click at [541, 25] on input "Search" at bounding box center [546, 20] width 112 height 11
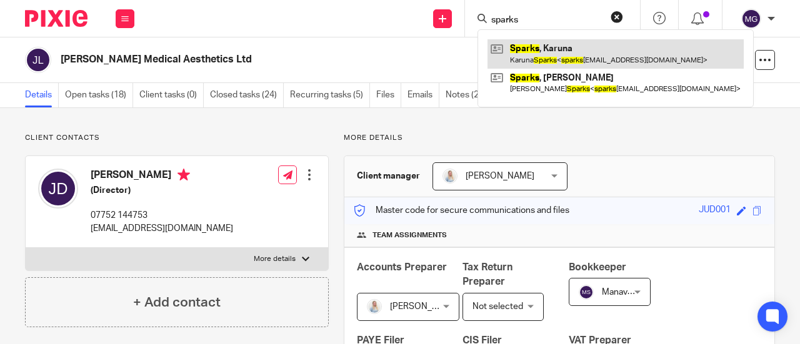
type input "sparks"
click at [541, 52] on link at bounding box center [615, 53] width 256 height 29
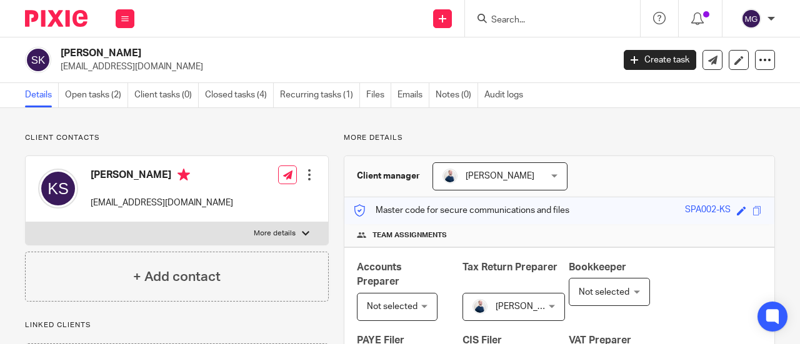
click at [560, 19] on input "Search" at bounding box center [546, 20] width 112 height 11
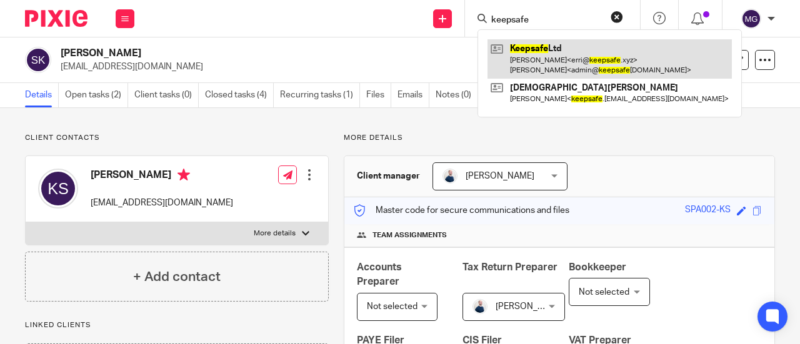
type input "keepsafe"
click at [528, 52] on link at bounding box center [609, 58] width 244 height 39
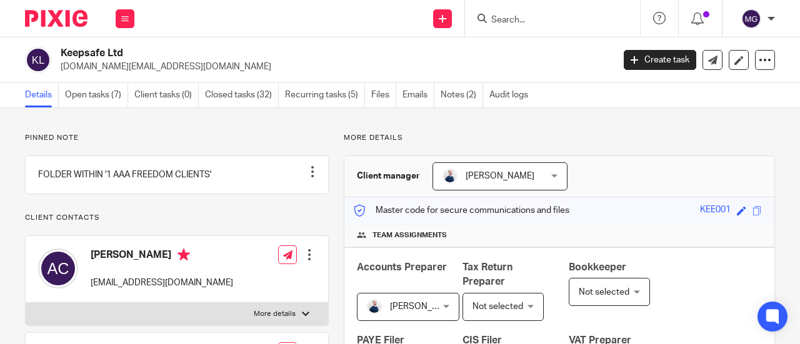
click at [530, 19] on input "Search" at bounding box center [546, 20] width 112 height 11
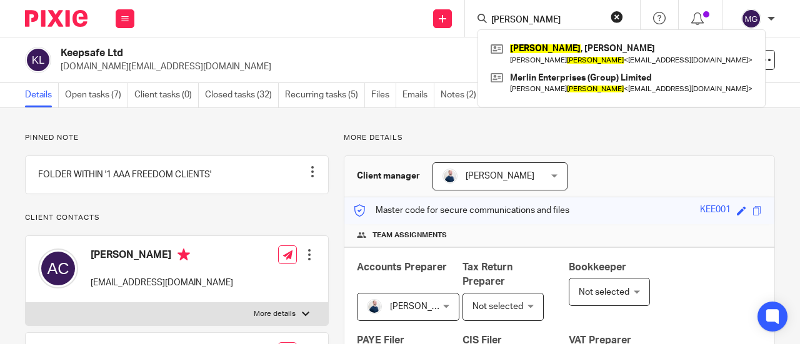
type input "[PERSON_NAME]"
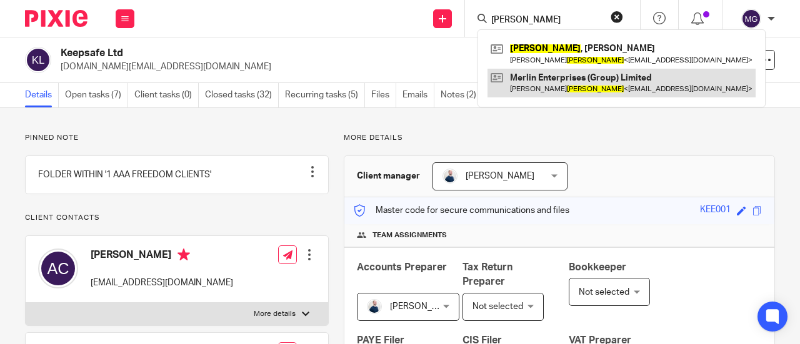
click at [533, 82] on link at bounding box center [621, 83] width 268 height 29
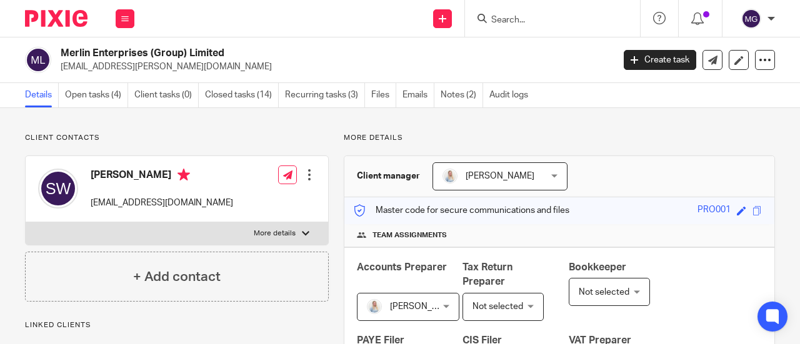
click at [533, 83] on link "Audit logs" at bounding box center [511, 95] width 45 height 24
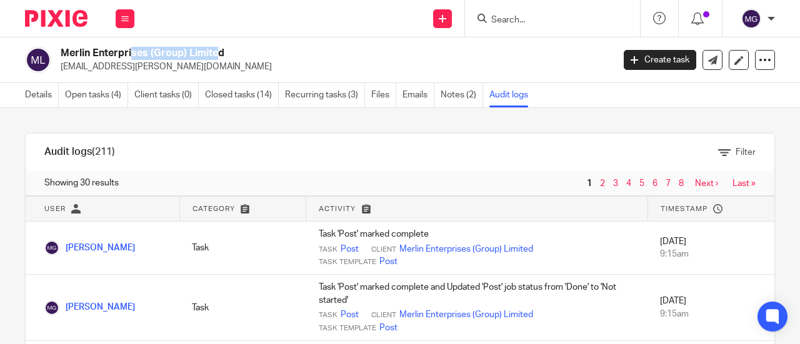
drag, startPoint x: 149, startPoint y: 57, endPoint x: 62, endPoint y: 56, distance: 86.2
click at [62, 56] on h2 "Merlin Enterprises (Group) Limited" at bounding box center [278, 53] width 435 height 13
copy h2 "Merlin Enterprises"
click at [530, 12] on form at bounding box center [556, 19] width 133 height 16
click at [553, 17] on input "Search" at bounding box center [546, 20] width 112 height 11
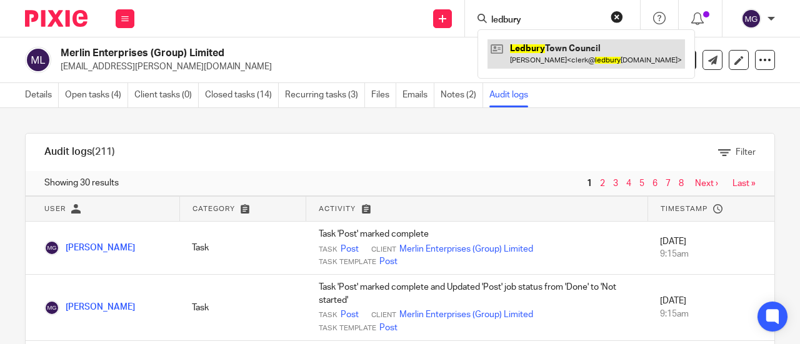
type input "ledbury"
click at [555, 44] on link at bounding box center [585, 53] width 197 height 29
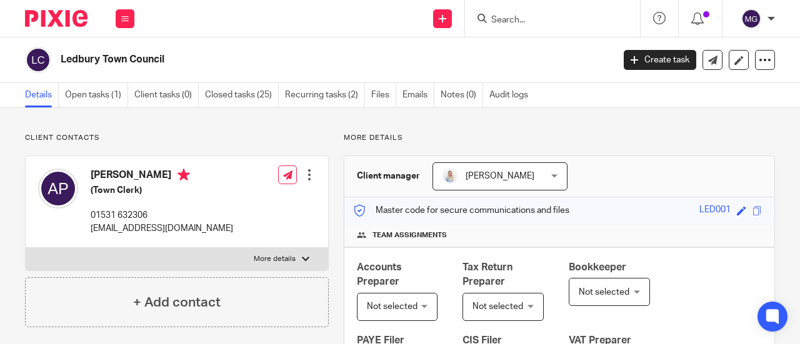
drag, startPoint x: 179, startPoint y: 61, endPoint x: 62, endPoint y: 63, distance: 116.8
click at [62, 63] on h2 "Ledbury Town Council" at bounding box center [278, 59] width 435 height 13
copy h2 "Ledbury Town Council"
click at [562, 21] on input "Search" at bounding box center [546, 20] width 112 height 11
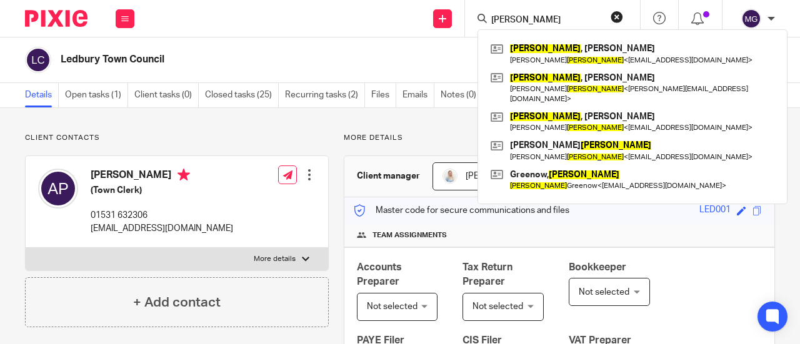
drag, startPoint x: 532, startPoint y: 21, endPoint x: 466, endPoint y: 14, distance: 66.6
click at [466, 14] on div "[PERSON_NAME] , [PERSON_NAME] [PERSON_NAME] < [EMAIL_ADDRESS][DOMAIN_NAME] > [P…" at bounding box center [552, 18] width 175 height 37
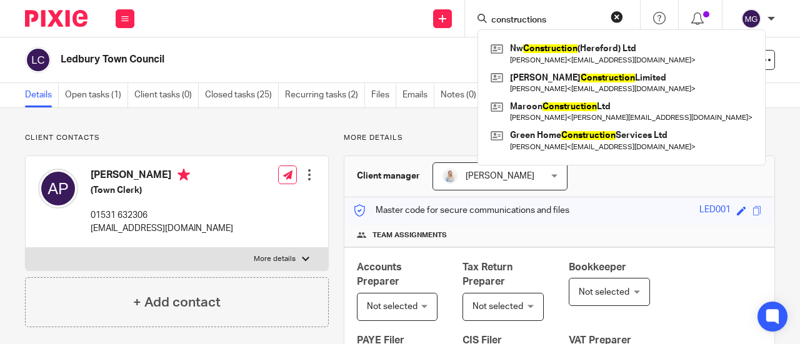
drag, startPoint x: 562, startPoint y: 14, endPoint x: 486, endPoint y: 18, distance: 76.3
click at [486, 18] on div "constructions" at bounding box center [550, 19] width 146 height 16
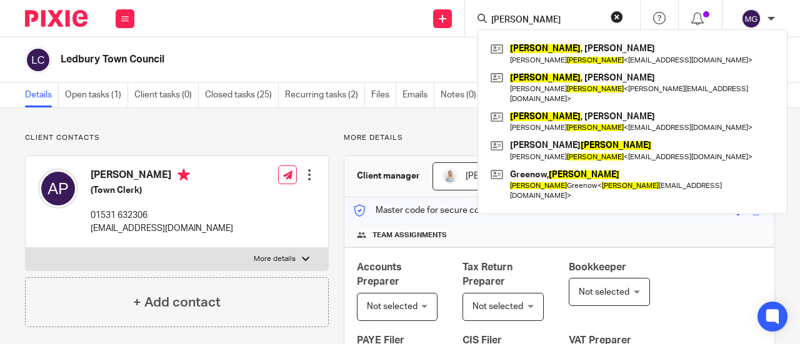
type input "[PERSON_NAME]"
drag, startPoint x: 615, startPoint y: 17, endPoint x: 587, endPoint y: 17, distance: 28.7
click at [615, 17] on button "reset" at bounding box center [616, 17] width 12 height 12
click at [583, 17] on input "Search" at bounding box center [546, 20] width 112 height 11
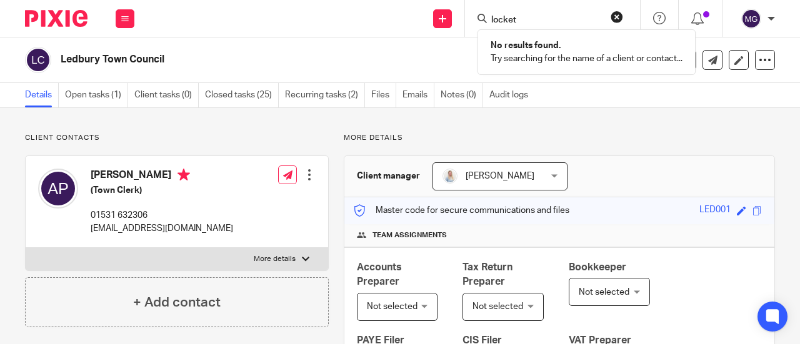
type input "locket"
drag, startPoint x: 615, startPoint y: 17, endPoint x: 606, endPoint y: 17, distance: 8.8
click at [615, 17] on button "reset" at bounding box center [616, 17] width 12 height 12
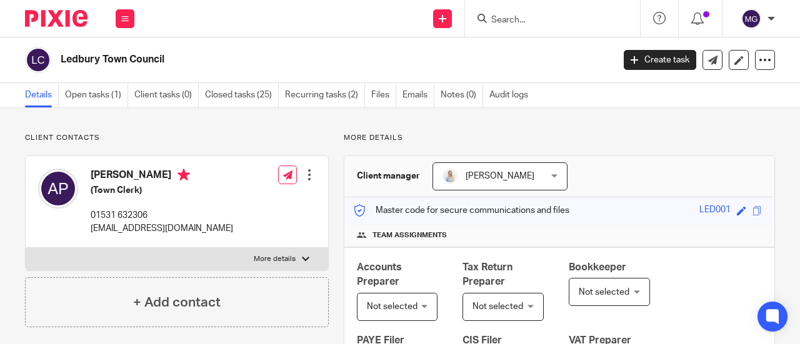
click at [577, 20] on input "Search" at bounding box center [546, 20] width 112 height 11
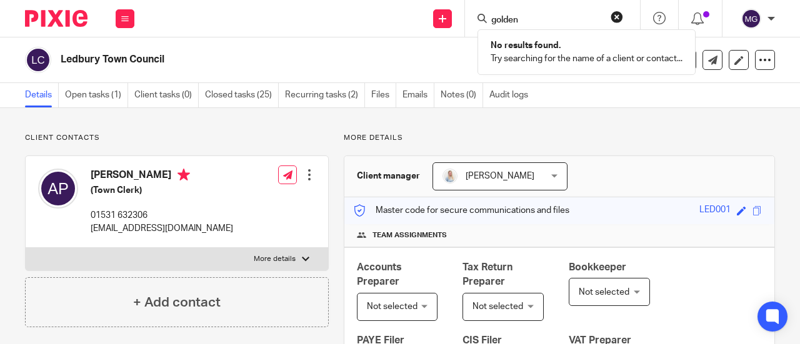
type input "golden"
click at [620, 19] on button "reset" at bounding box center [616, 17] width 12 height 12
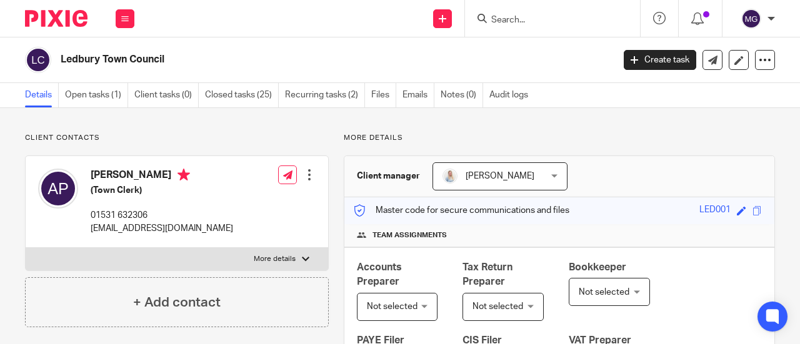
click at [577, 23] on input "Search" at bounding box center [546, 20] width 112 height 11
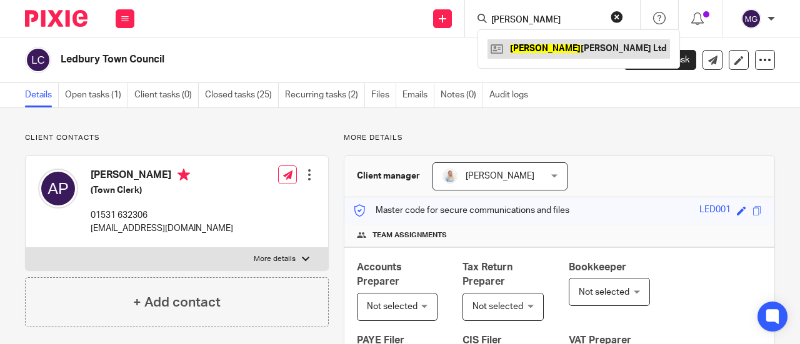
type input "longworth"
click at [564, 42] on link at bounding box center [578, 48] width 182 height 19
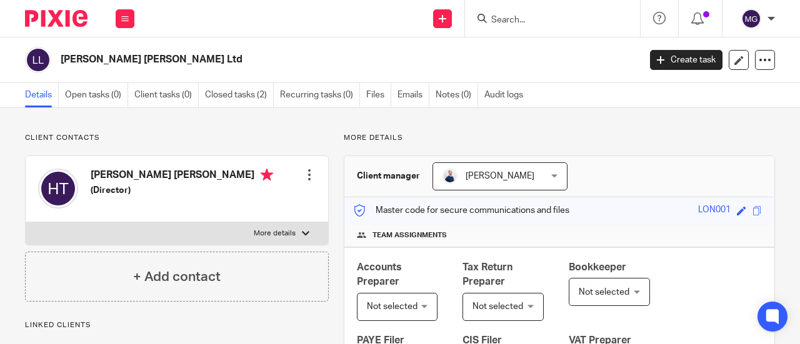
drag, startPoint x: 171, startPoint y: 62, endPoint x: 59, endPoint y: 63, distance: 112.4
click at [61, 62] on h2 "Longworth Turner Ltd" at bounding box center [289, 59] width 456 height 13
copy h2 "Longworth Turner Ltd"
click at [546, 17] on input "Search" at bounding box center [546, 20] width 112 height 11
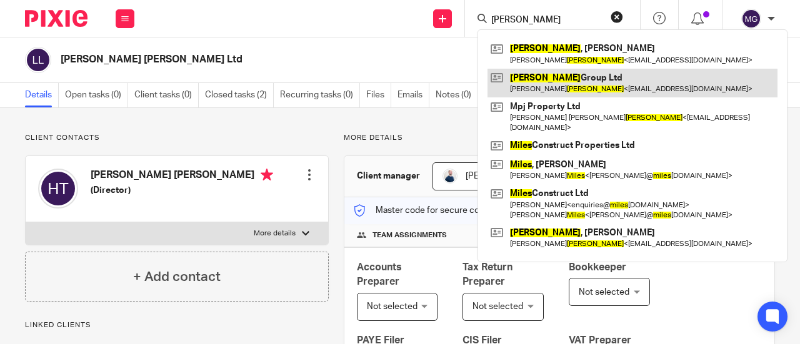
type input "myles"
click at [555, 76] on link at bounding box center [632, 83] width 290 height 29
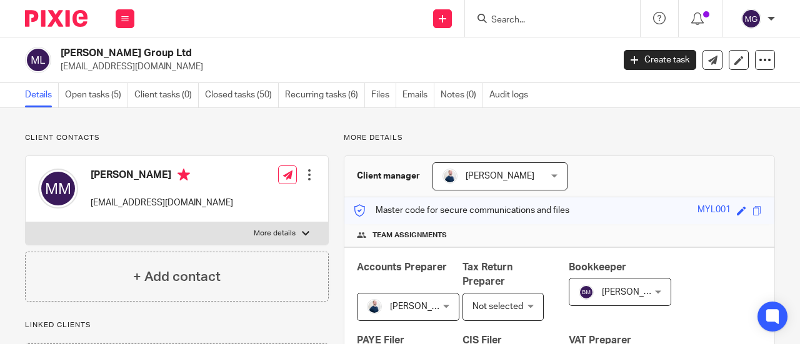
drag, startPoint x: 141, startPoint y: 52, endPoint x: 61, endPoint y: 57, distance: 80.1
click at [61, 57] on h2 "[PERSON_NAME] Group Ltd" at bounding box center [278, 53] width 435 height 13
copy h2 "[PERSON_NAME] Group Ltd"
click at [561, 24] on input "Search" at bounding box center [546, 20] width 112 height 11
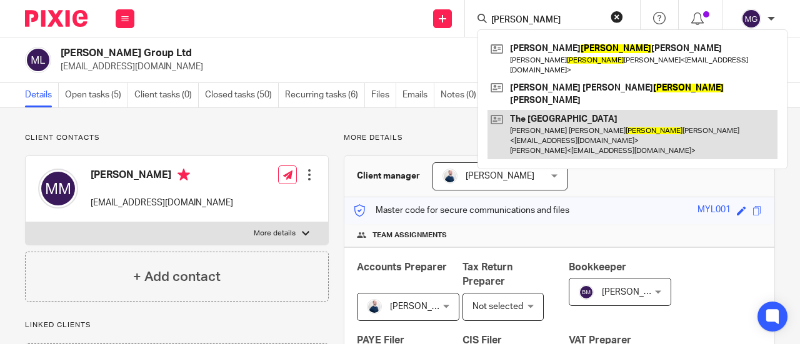
type input "[PERSON_NAME]"
click at [549, 110] on link at bounding box center [632, 134] width 290 height 49
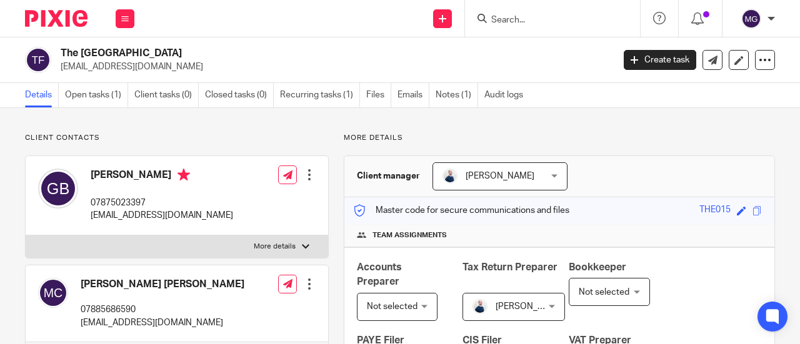
drag, startPoint x: 197, startPoint y: 52, endPoint x: 59, endPoint y: 53, distance: 138.7
click at [59, 53] on div "The Bridge Inn & Farmhouse bridgefarmhouse@hotmail.com" at bounding box center [315, 60] width 580 height 26
copy h2 "The Bridge Inn & Farmhouse"
click at [579, 18] on input "Search" at bounding box center [546, 20] width 112 height 11
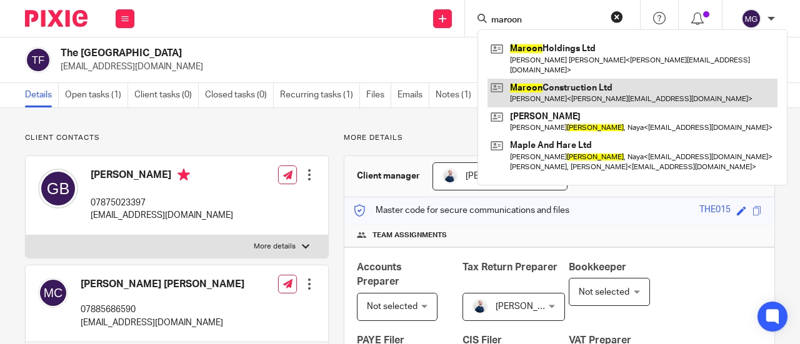
type input "maroon"
click at [555, 80] on link at bounding box center [632, 93] width 290 height 29
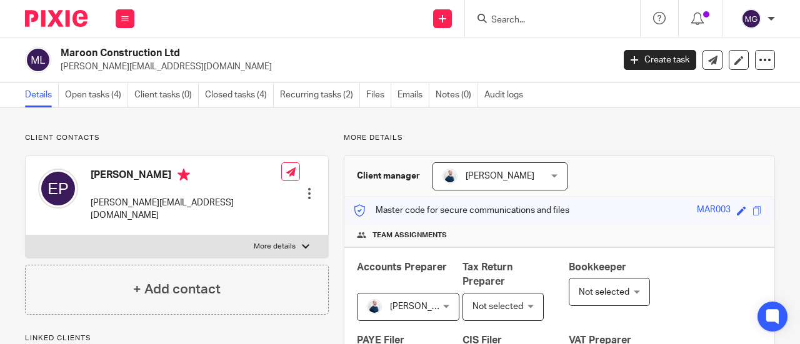
drag, startPoint x: 194, startPoint y: 52, endPoint x: 62, endPoint y: 52, distance: 131.2
click at [62, 52] on h2 "Maroon Construction Ltd" at bounding box center [278, 53] width 435 height 13
copy h2 "Maroon Construction Ltd"
click at [568, 23] on input "Search" at bounding box center [546, 20] width 112 height 11
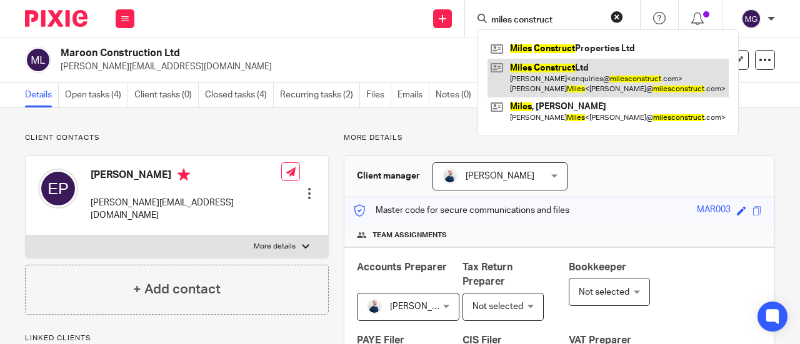
type input "miles construct"
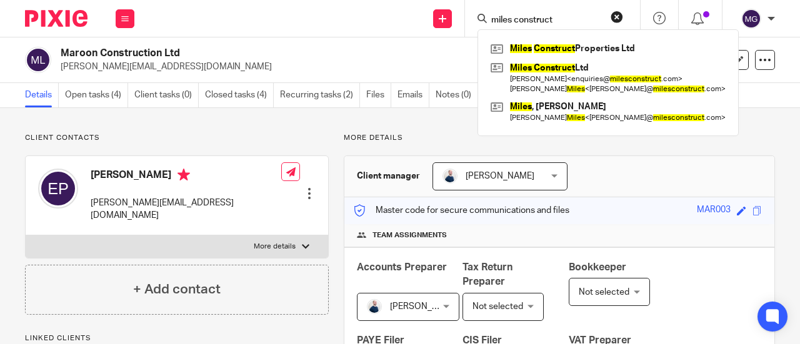
drag, startPoint x: 554, startPoint y: 69, endPoint x: 518, endPoint y: 14, distance: 65.0
click at [553, 68] on link at bounding box center [607, 78] width 241 height 39
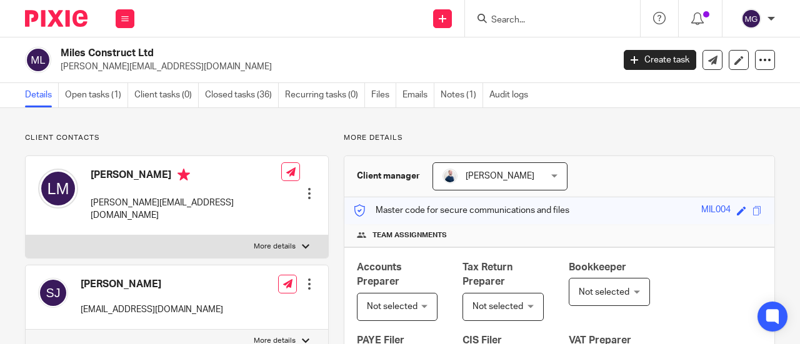
drag, startPoint x: 158, startPoint y: 52, endPoint x: 60, endPoint y: 56, distance: 98.1
click at [61, 56] on h2 "Miles Construct Ltd" at bounding box center [278, 53] width 435 height 13
copy h2 "Miles Construct Ltd"
click at [538, 26] on form at bounding box center [556, 19] width 133 height 16
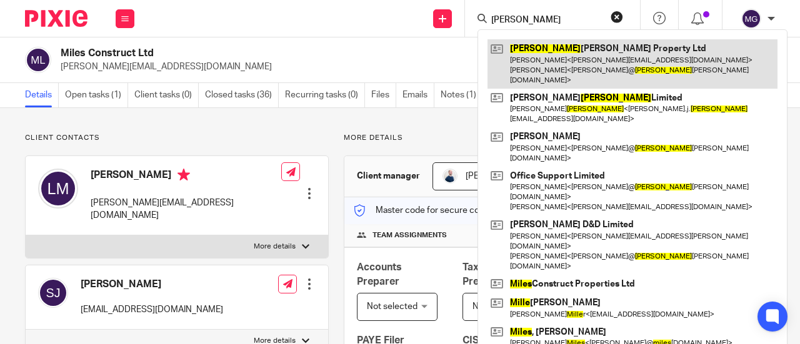
type input "mills"
click at [555, 49] on link at bounding box center [632, 63] width 290 height 49
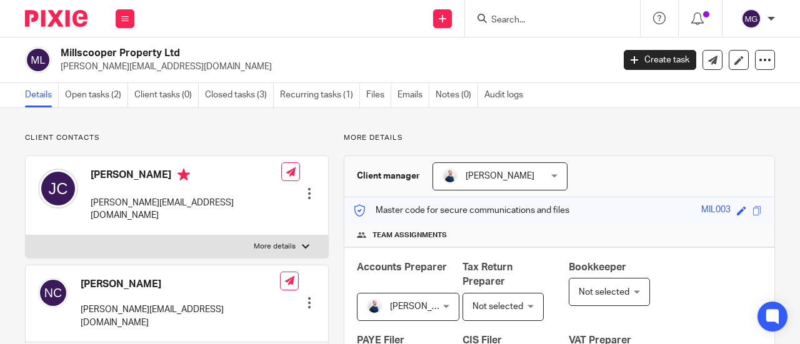
drag, startPoint x: 187, startPoint y: 53, endPoint x: 59, endPoint y: 52, distance: 128.7
click at [59, 52] on div "Millscooper Property Ltd [PERSON_NAME][EMAIL_ADDRESS][DOMAIN_NAME]" at bounding box center [315, 60] width 580 height 26
copy h2 "Millscooper Property Ltd"
click at [568, 16] on input "Search" at bounding box center [546, 20] width 112 height 11
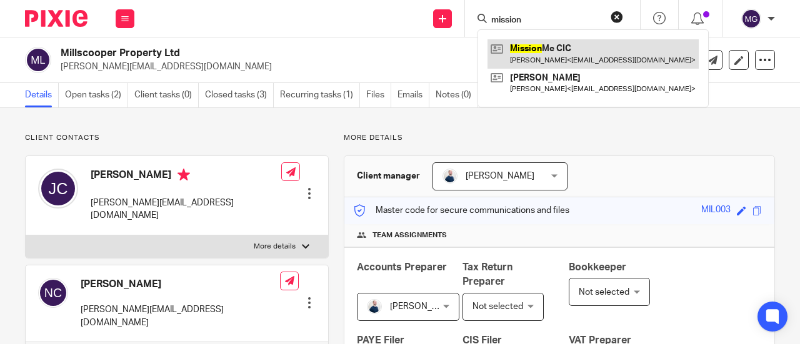
type input "mission"
click at [556, 48] on link at bounding box center [592, 53] width 211 height 29
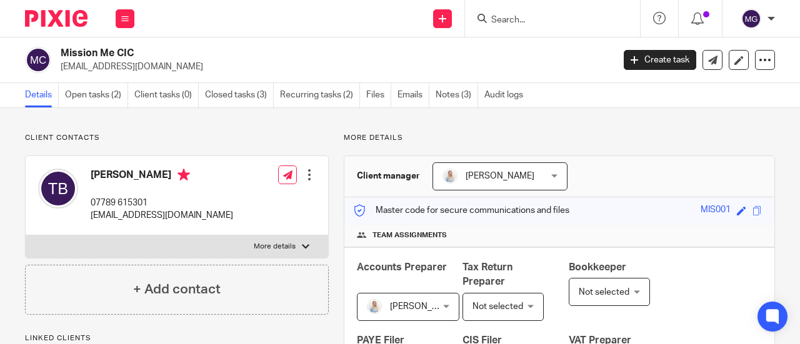
drag, startPoint x: 151, startPoint y: 53, endPoint x: 54, endPoint y: 51, distance: 96.8
click at [54, 51] on div "Mission Me CIC tamla@missionme.uk" at bounding box center [315, 60] width 580 height 26
copy div "Mission Me CIC"
click at [550, 22] on input "Search" at bounding box center [546, 20] width 112 height 11
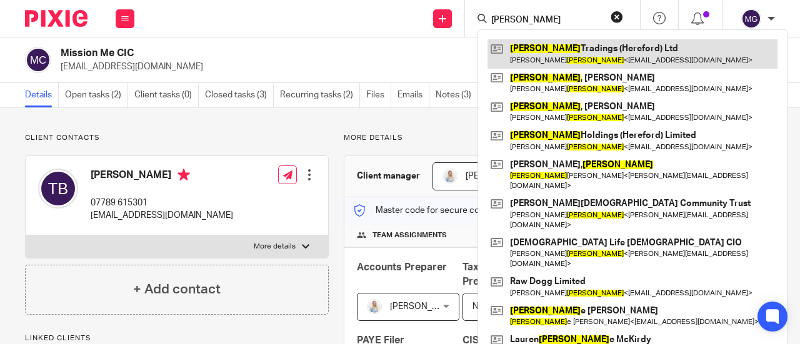
type input "mitchell"
click at [542, 46] on link at bounding box center [632, 53] width 290 height 29
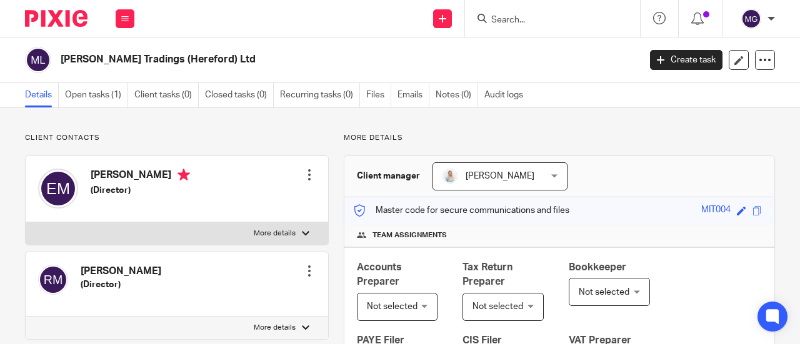
drag, startPoint x: 223, startPoint y: 57, endPoint x: 63, endPoint y: 68, distance: 160.3
click at [63, 68] on div "[PERSON_NAME] Tradings (Hereford) Ltd" at bounding box center [328, 60] width 606 height 26
copy h2 "[PERSON_NAME] Tradings (Hereford) Ltd"
click at [557, 16] on input "Search" at bounding box center [546, 20] width 112 height 11
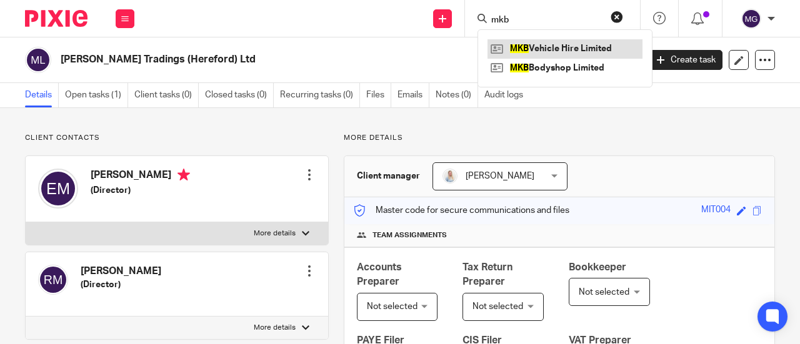
type input "mkb"
click at [553, 50] on link at bounding box center [564, 48] width 155 height 19
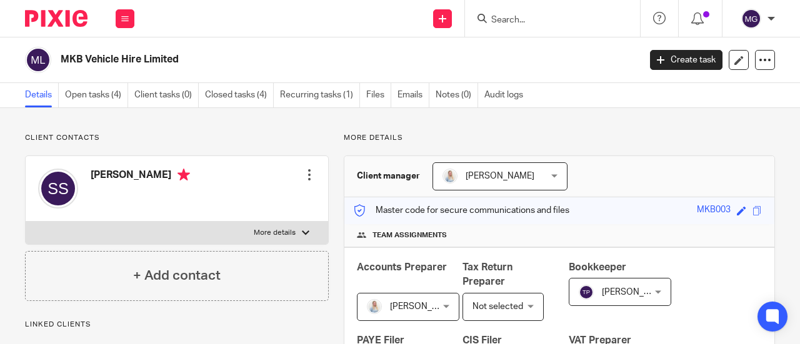
drag, startPoint x: 189, startPoint y: 57, endPoint x: 63, endPoint y: 60, distance: 126.2
click at [63, 60] on h2 "MKB Vehicle Hire Limited" at bounding box center [289, 59] width 456 height 13
copy h2 "MKB Vehicle Hire Limited"
click at [547, 20] on input "Search" at bounding box center [546, 20] width 112 height 11
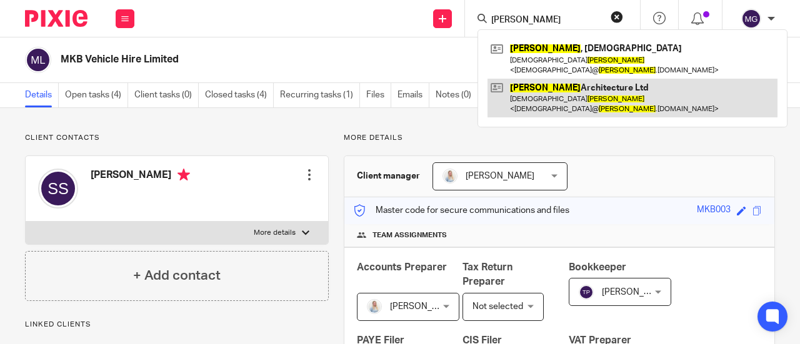
type input "montez"
click at [548, 79] on link at bounding box center [632, 98] width 290 height 39
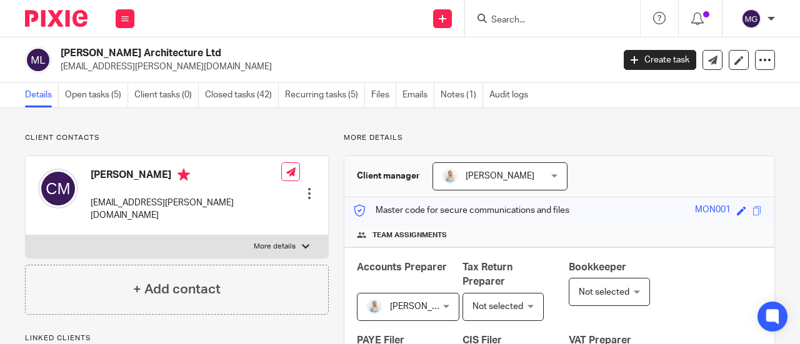
drag, startPoint x: 179, startPoint y: 55, endPoint x: 61, endPoint y: 58, distance: 117.5
click at [61, 58] on h2 "[PERSON_NAME] Architecture Ltd" at bounding box center [278, 53] width 435 height 13
copy h2 "[PERSON_NAME] Architecture Ltd"
click at [593, 21] on input "Search" at bounding box center [546, 20] width 112 height 11
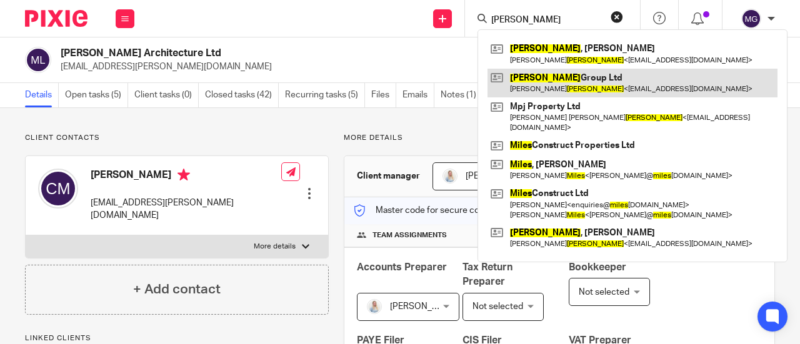
type input "[PERSON_NAME]"
click at [561, 79] on link at bounding box center [632, 83] width 290 height 29
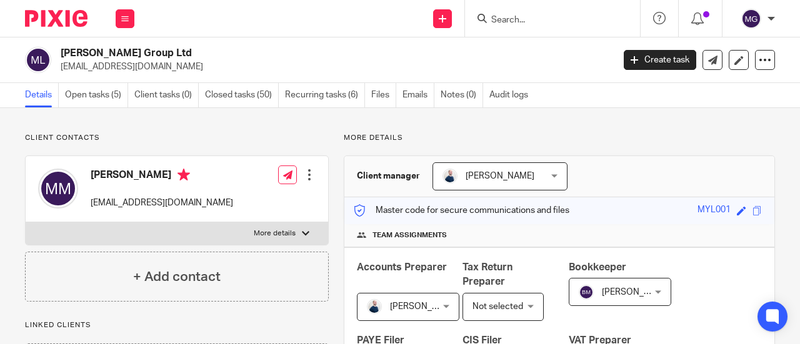
drag, startPoint x: 152, startPoint y: 57, endPoint x: 62, endPoint y: 58, distance: 90.0
click at [62, 58] on h2 "[PERSON_NAME] Group Ltd" at bounding box center [278, 53] width 435 height 13
copy h2 "[PERSON_NAME] Group Ltd"
click at [552, 22] on input "Search" at bounding box center [546, 20] width 112 height 11
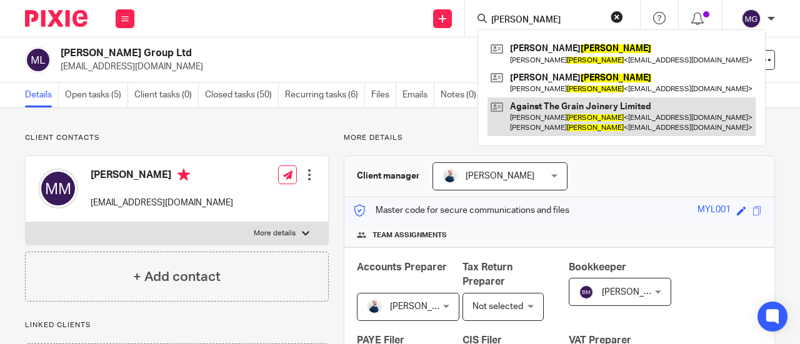
type input "[PERSON_NAME]"
click at [550, 102] on link at bounding box center [621, 116] width 268 height 39
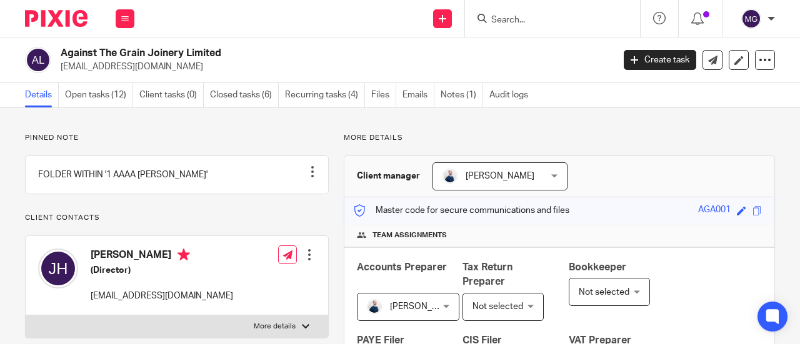
click at [546, 18] on input "Search" at bounding box center [546, 20] width 112 height 11
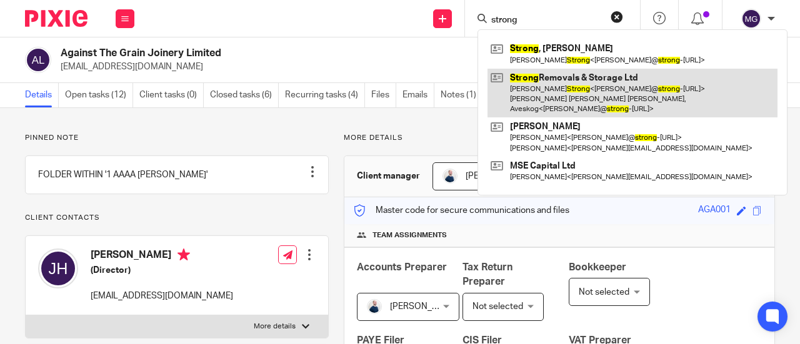
type input "strong"
click at [541, 76] on link at bounding box center [632, 93] width 290 height 49
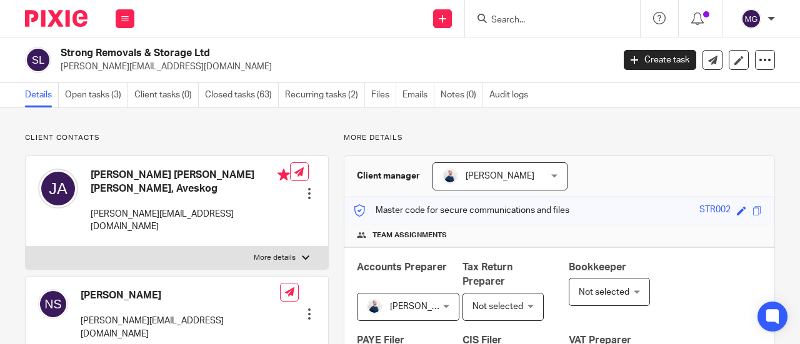
drag, startPoint x: 227, startPoint y: 56, endPoint x: 57, endPoint y: 56, distance: 169.3
click at [57, 56] on div "Strong Removals & Storage Ltd nathan@strong-removals.co.uk" at bounding box center [315, 60] width 580 height 26
copy h2 "Strong Removals & Storage Ltd"
click at [546, 18] on input "Search" at bounding box center [546, 20] width 112 height 11
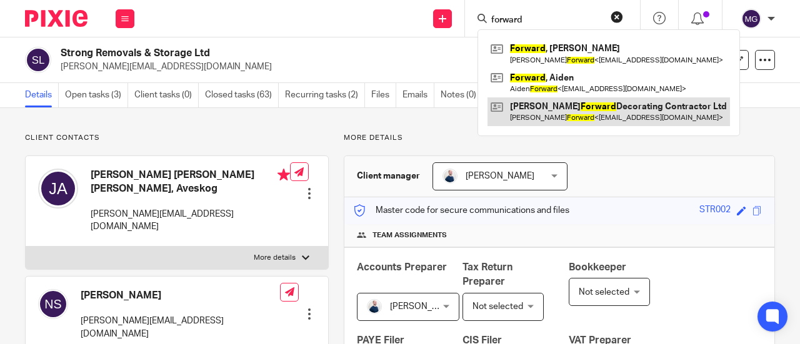
type input "forward"
click at [550, 106] on link at bounding box center [608, 111] width 242 height 29
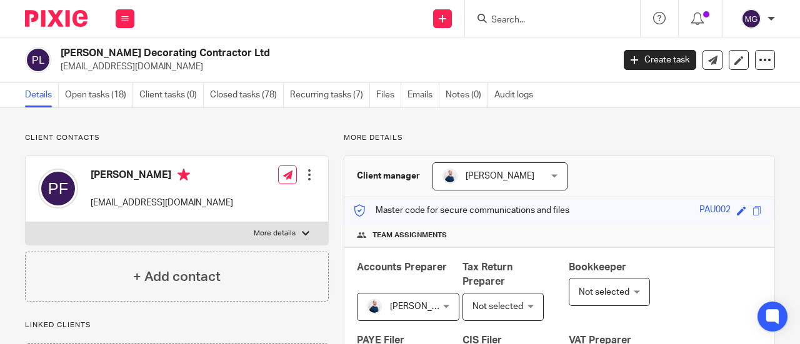
drag, startPoint x: 261, startPoint y: 51, endPoint x: 55, endPoint y: 56, distance: 206.2
click at [55, 56] on div "Paul Forward Decorating Contractor Ltd paulforward@btinternet.com" at bounding box center [315, 60] width 580 height 26
copy div "Paul Forward Decorating Contractor Ltd"
click at [529, 16] on input "Search" at bounding box center [546, 20] width 112 height 11
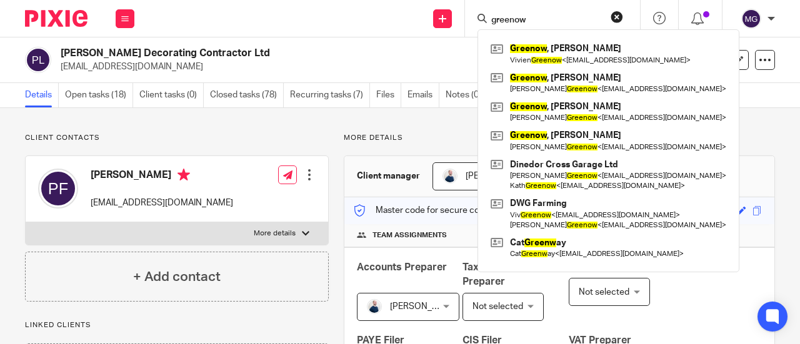
type input "greenow"
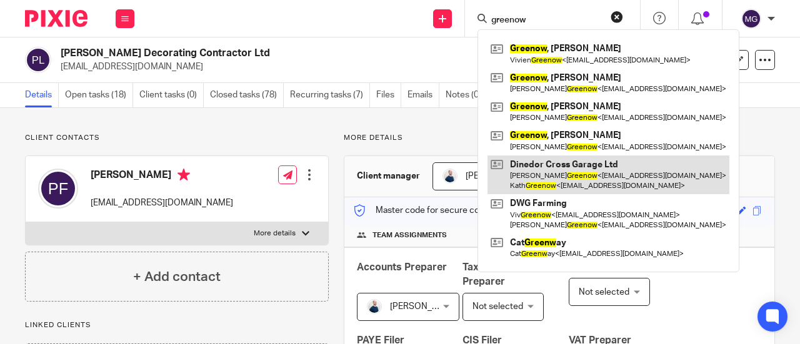
click at [546, 172] on link at bounding box center [608, 175] width 242 height 39
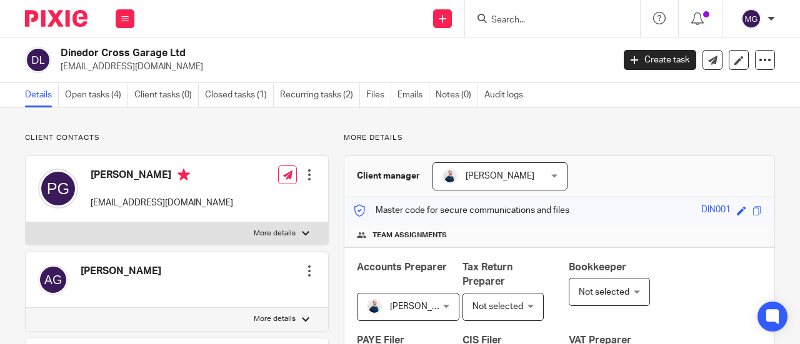
drag, startPoint x: 196, startPoint y: 52, endPoint x: 64, endPoint y: 56, distance: 132.5
click at [64, 56] on h2 "Dinedor Cross Garage Ltd" at bounding box center [278, 53] width 435 height 13
copy h2 "Dinedor Cross Garage Ltd"
click at [564, 21] on input "Search" at bounding box center [546, 20] width 112 height 11
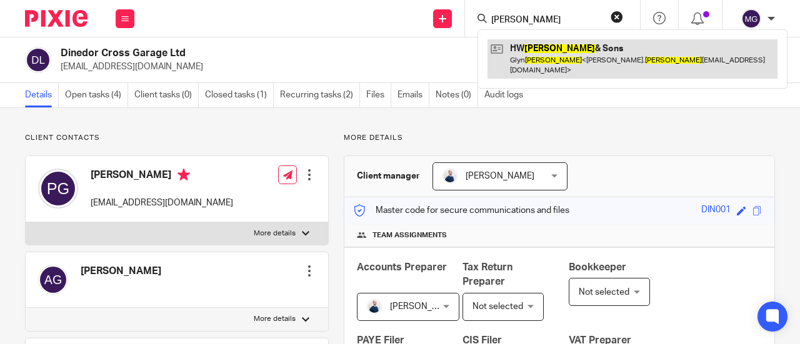
type input "[PERSON_NAME]"
click at [542, 46] on link at bounding box center [632, 58] width 290 height 39
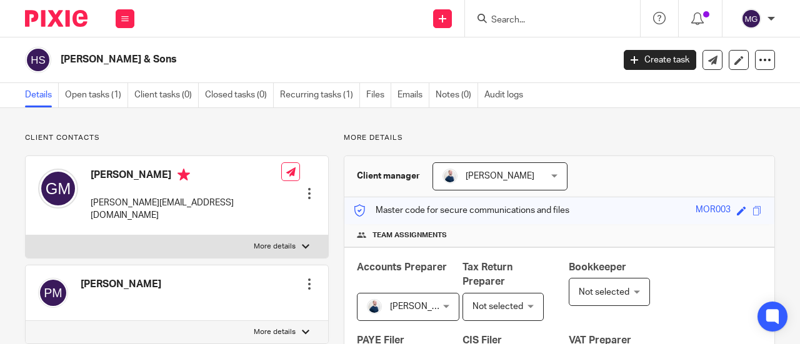
drag, startPoint x: 159, startPoint y: 64, endPoint x: 62, endPoint y: 65, distance: 96.8
click at [62, 65] on h2 "HW Morgan & Sons" at bounding box center [278, 59] width 435 height 13
copy h2 "HW Morgan & Sons"
click at [567, 16] on input "Search" at bounding box center [546, 20] width 112 height 11
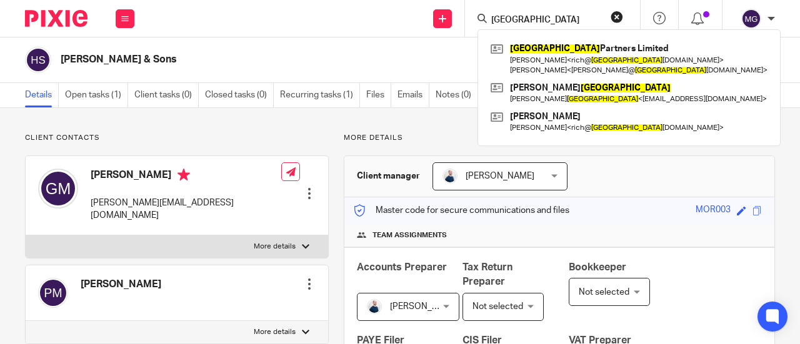
type input "newport"
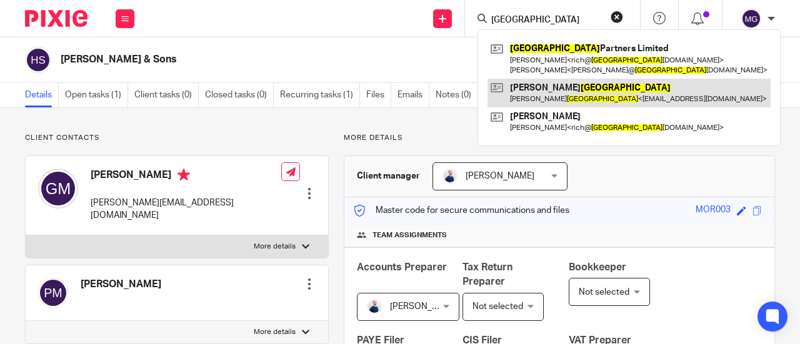
click at [527, 96] on link at bounding box center [628, 93] width 283 height 29
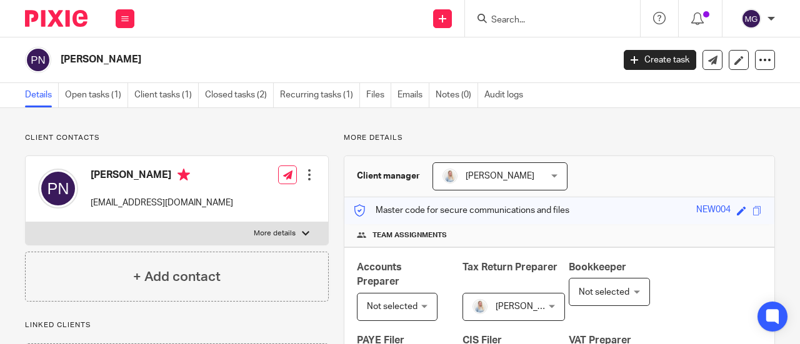
drag, startPoint x: 136, startPoint y: 59, endPoint x: 62, endPoint y: 60, distance: 74.3
click at [62, 60] on h2 "[PERSON_NAME]" at bounding box center [278, 59] width 435 height 13
copy h2 "[PERSON_NAME]"
click at [590, 22] on input "Search" at bounding box center [546, 20] width 112 height 11
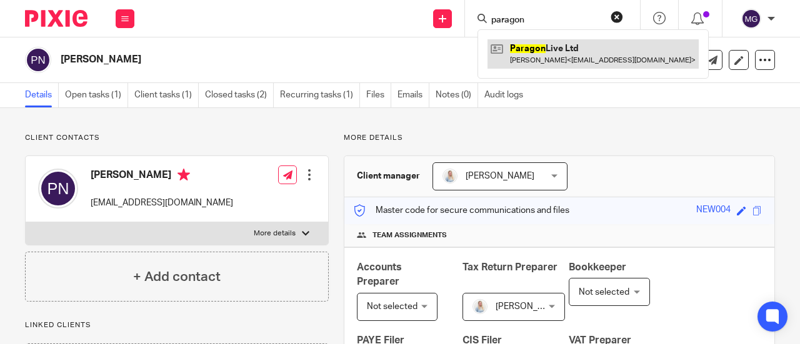
type input "paragon"
click at [550, 51] on link at bounding box center [592, 53] width 211 height 29
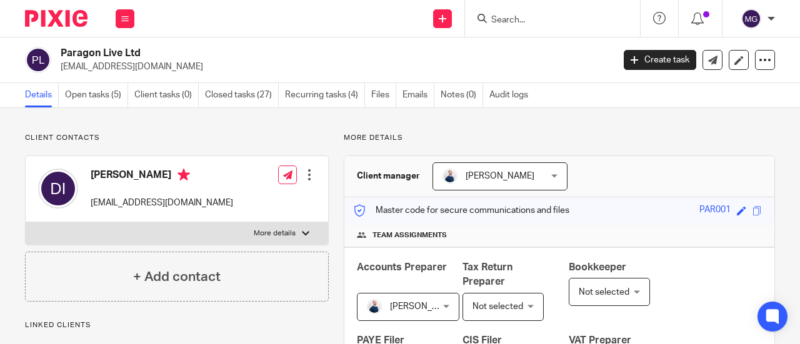
drag, startPoint x: 152, startPoint y: 51, endPoint x: 61, endPoint y: 50, distance: 91.8
click at [61, 50] on h2 "Paragon Live Ltd" at bounding box center [278, 53] width 435 height 13
copy h2 "Paragon Live Ltd"
click at [568, 16] on input "Search" at bounding box center [546, 20] width 112 height 11
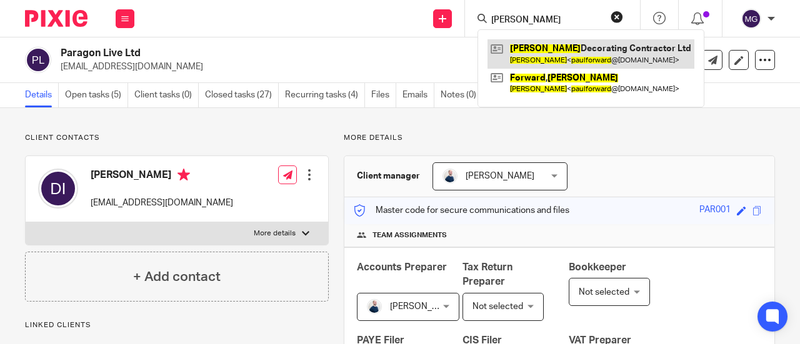
type input "[PERSON_NAME]"
click at [543, 40] on link at bounding box center [590, 53] width 207 height 29
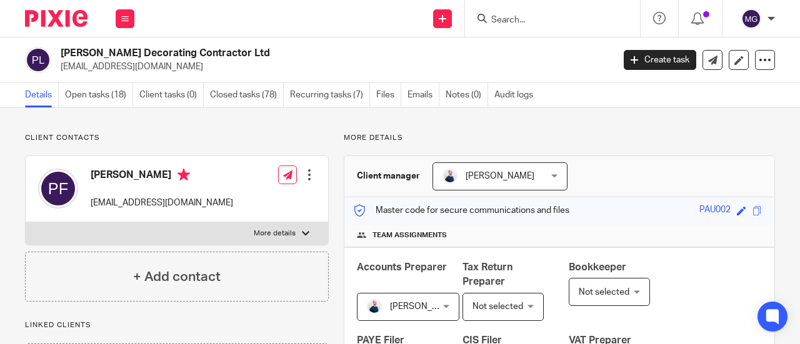
drag, startPoint x: 256, startPoint y: 50, endPoint x: 61, endPoint y: 52, distance: 194.9
click at [61, 52] on h2 "[PERSON_NAME] Decorating Contractor Ltd" at bounding box center [278, 53] width 435 height 13
copy h2 "[PERSON_NAME] Decorating Contractor Ltd"
click at [506, 21] on input "Search" at bounding box center [546, 20] width 112 height 11
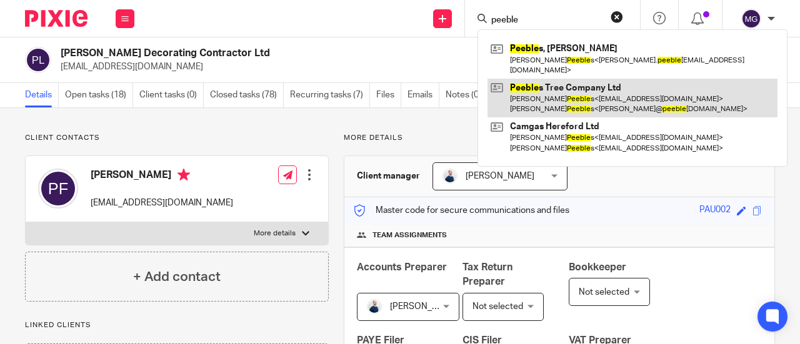
type input "peeble"
click at [539, 79] on link at bounding box center [632, 98] width 290 height 39
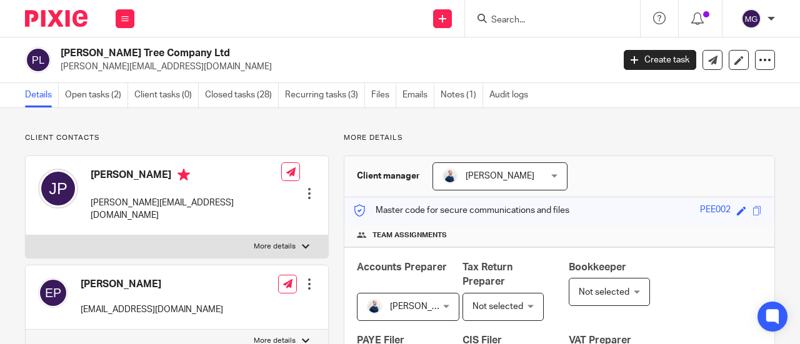
drag, startPoint x: 190, startPoint y: 52, endPoint x: 49, endPoint y: 56, distance: 140.6
click at [49, 56] on div "Peebles Tree Company Ltd justin.peebles1@gmail.com" at bounding box center [315, 60] width 580 height 26
copy div "Peebles Tree Company Ltd"
click at [528, 18] on input "Search" at bounding box center [546, 20] width 112 height 11
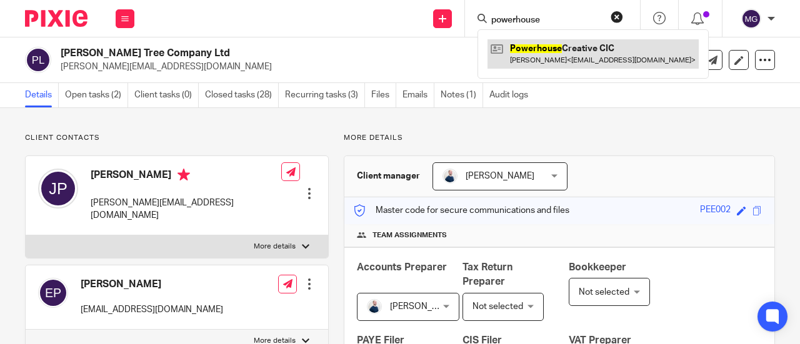
type input "powerhouse"
click at [531, 44] on link at bounding box center [592, 53] width 211 height 29
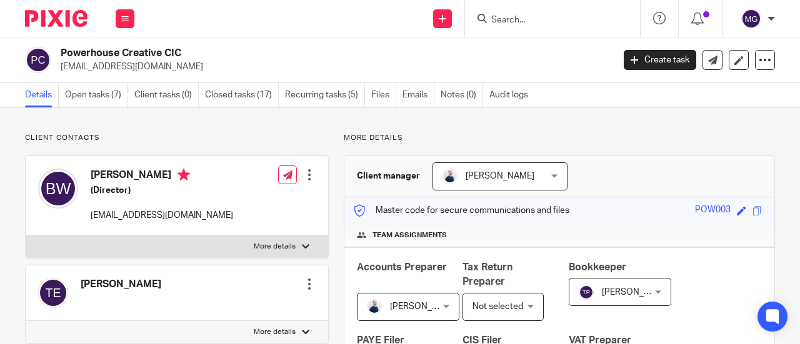
drag, startPoint x: 195, startPoint y: 52, endPoint x: 61, endPoint y: 57, distance: 133.8
click at [61, 57] on h2 "Powerhouse Creative CIC" at bounding box center [278, 53] width 435 height 13
copy h2 "Powerhouse Creative CIC"
click at [535, 20] on input "Search" at bounding box center [546, 20] width 112 height 11
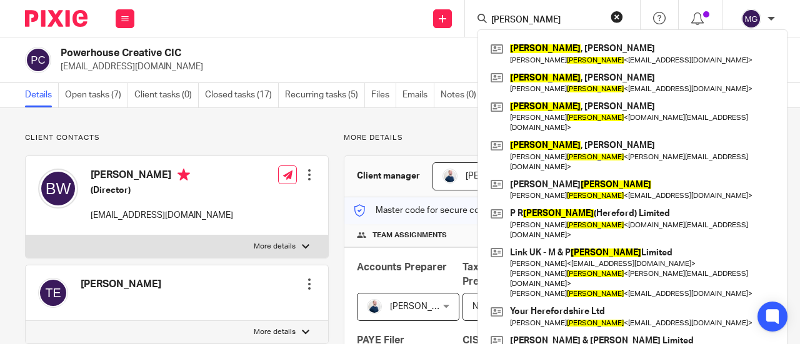
type input "davies"
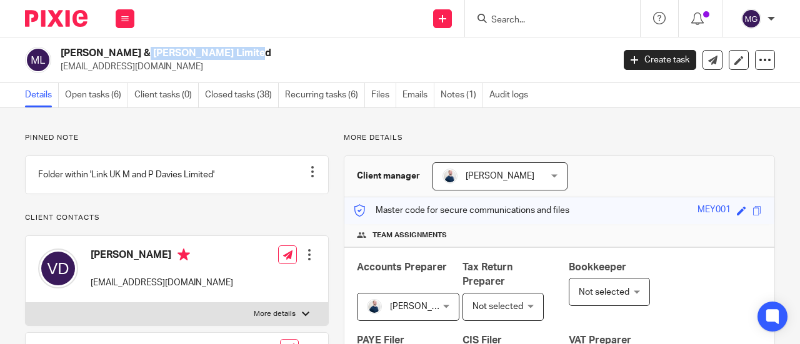
drag, startPoint x: 182, startPoint y: 47, endPoint x: 58, endPoint y: 52, distance: 124.4
click at [58, 52] on div "Meyer & Marsh Limited tori@meyerandmarsh.co.uk" at bounding box center [315, 60] width 580 height 26
copy h2 "Meyer & Marsh Limited"
click at [540, 19] on input "Search" at bounding box center [546, 20] width 112 height 11
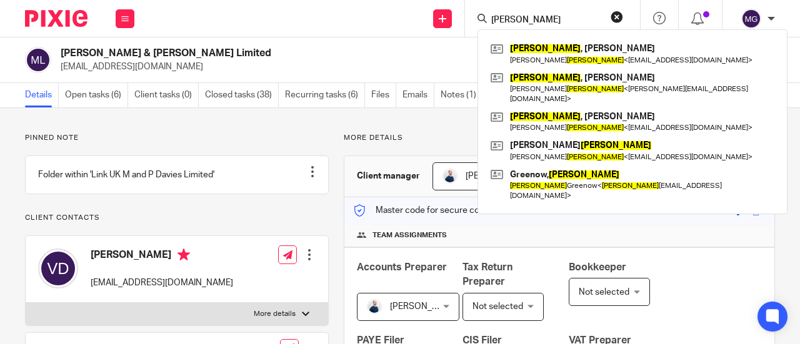
type input "lewis"
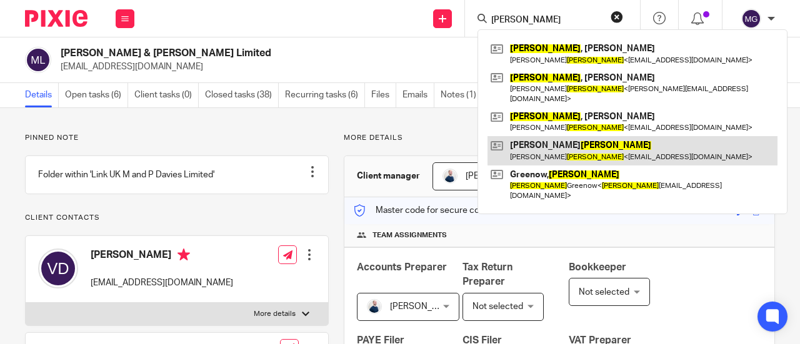
click at [529, 140] on link at bounding box center [632, 150] width 290 height 29
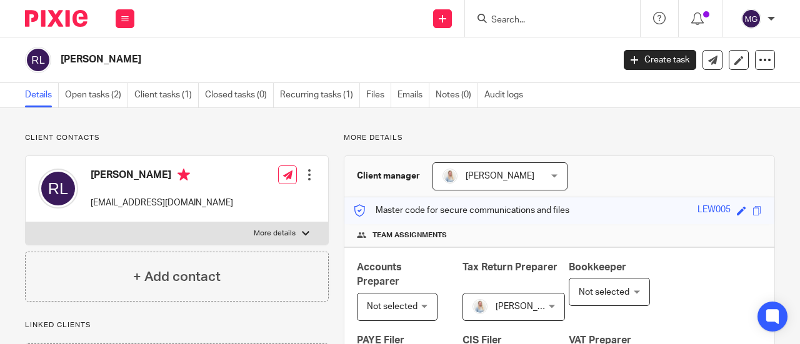
click at [533, 21] on input "Search" at bounding box center [546, 20] width 112 height 11
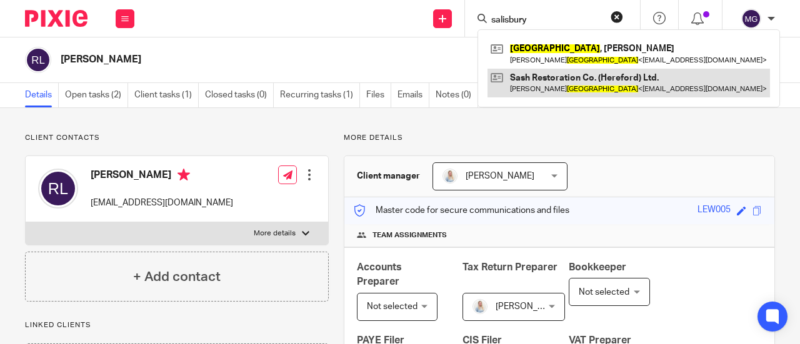
type input "salisbury"
click at [545, 81] on link at bounding box center [628, 83] width 282 height 29
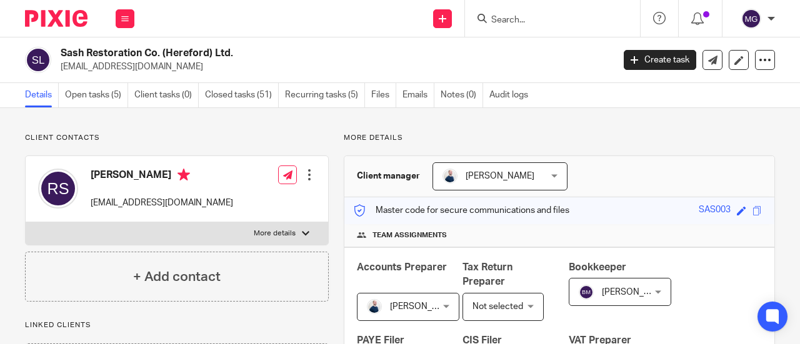
drag, startPoint x: 239, startPoint y: 49, endPoint x: 61, endPoint y: 53, distance: 178.1
click at [61, 53] on h2 "Sash Restoration Co. (Hereford) Ltd." at bounding box center [278, 53] width 435 height 13
copy h2 "Sash Restoration Co. (Hereford) Ltd."
click at [506, 19] on input "Search" at bounding box center [546, 20] width 112 height 11
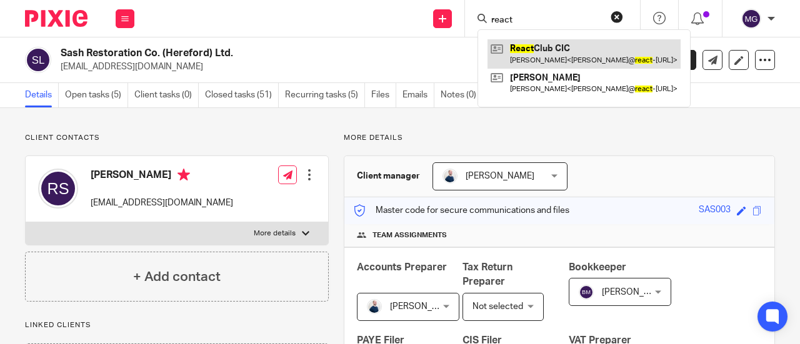
type input "react"
click at [519, 51] on link at bounding box center [583, 53] width 193 height 29
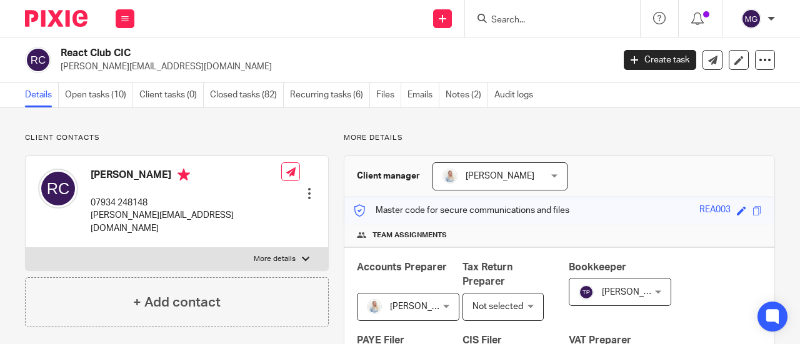
drag, startPoint x: 136, startPoint y: 54, endPoint x: 57, endPoint y: 57, distance: 78.7
click at [57, 57] on div "React Club CIC richard@react-club.com" at bounding box center [315, 60] width 580 height 26
copy h2 "React Club CIC"
click at [532, 17] on input "Search" at bounding box center [546, 20] width 112 height 11
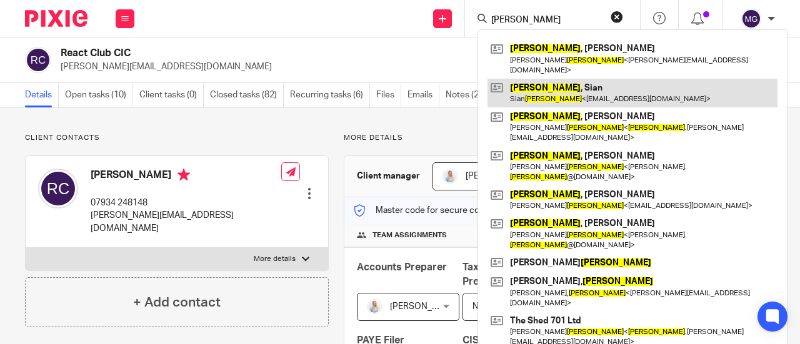
type input "cooke"
click at [566, 89] on link at bounding box center [632, 93] width 290 height 29
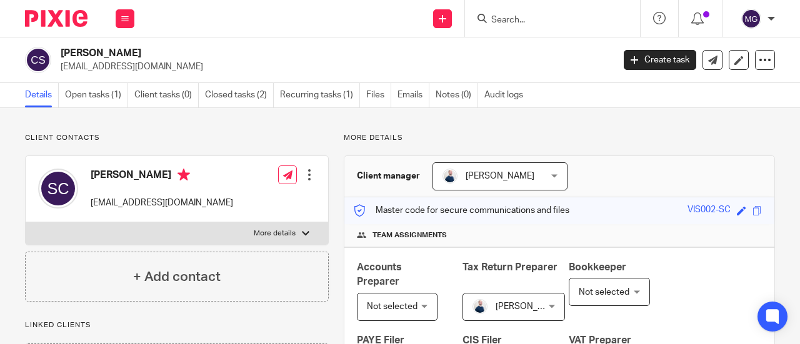
click at [549, 24] on input "Search" at bounding box center [546, 20] width 112 height 11
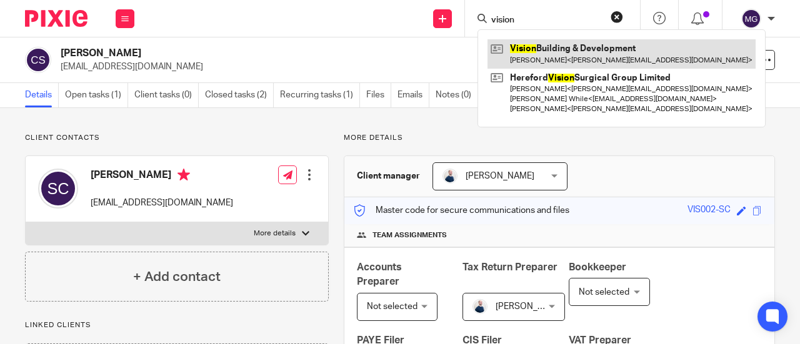
type input "vision"
click at [555, 46] on link at bounding box center [621, 53] width 268 height 29
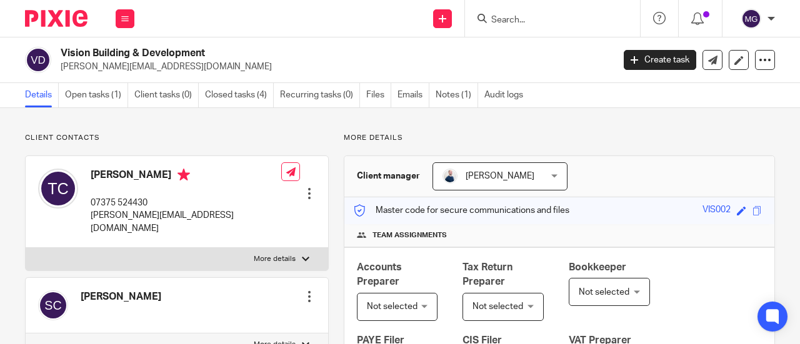
click at [578, 21] on input "Search" at bounding box center [546, 20] width 112 height 11
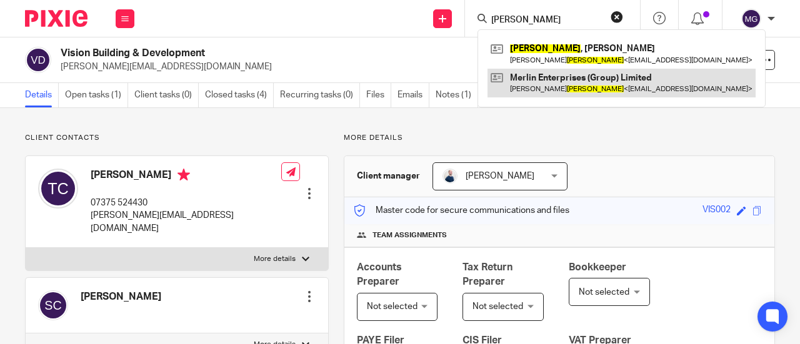
type input "[PERSON_NAME]"
click at [536, 72] on link at bounding box center [621, 83] width 268 height 29
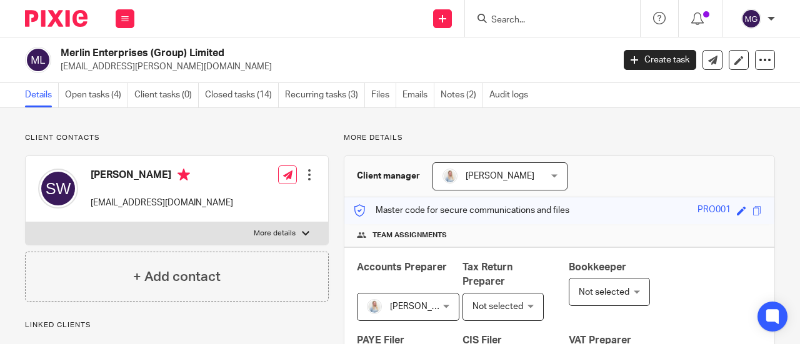
drag, startPoint x: 234, startPoint y: 52, endPoint x: 61, endPoint y: 55, distance: 172.4
click at [61, 55] on h2 "Merlin Enterprises (Group) Limited" at bounding box center [278, 53] width 435 height 13
copy h2 "Merlin Enterprises (Group) Limited"
click at [234, 55] on h2 "Merlin Enterprises (Group) Limited" at bounding box center [278, 53] width 435 height 13
drag, startPoint x: 234, startPoint y: 56, endPoint x: 66, endPoint y: 51, distance: 167.5
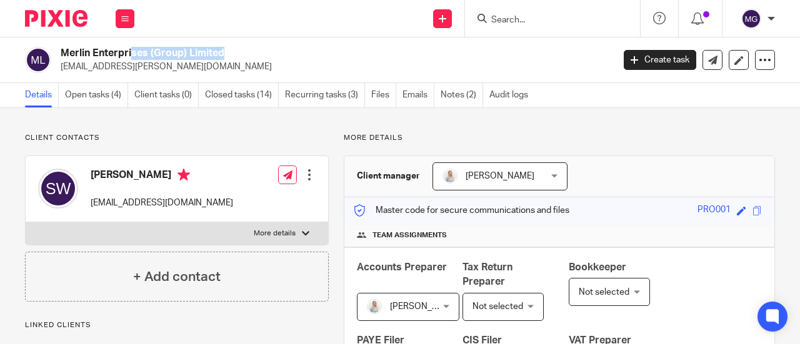
click at [72, 58] on h2 "Merlin Enterprises (Group) Limited" at bounding box center [278, 53] width 435 height 13
click at [523, 23] on input "Search" at bounding box center [546, 20] width 112 height 11
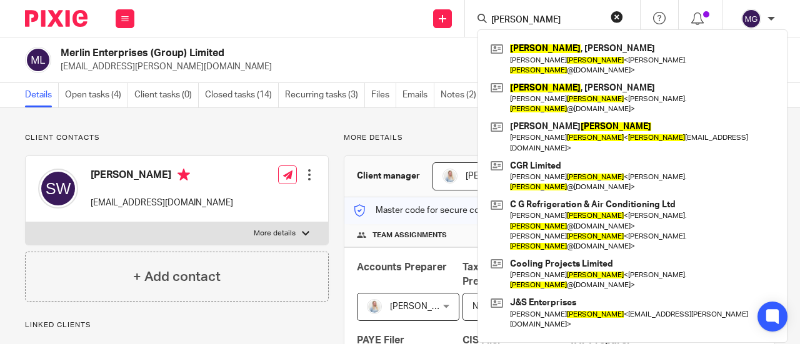
type input "gillespie"
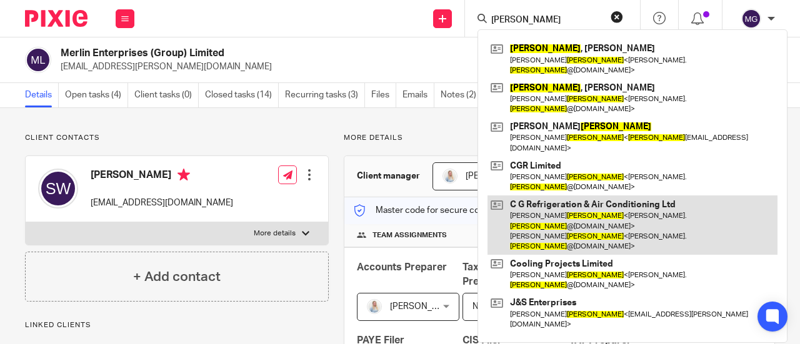
click at [523, 196] on link at bounding box center [632, 225] width 290 height 59
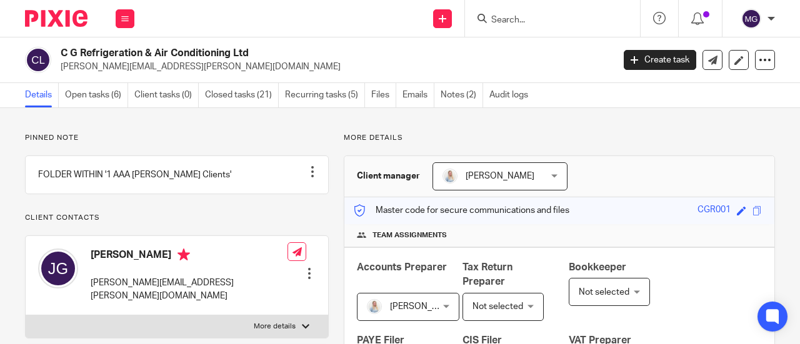
click at [528, 21] on input "Search" at bounding box center [546, 20] width 112 height 11
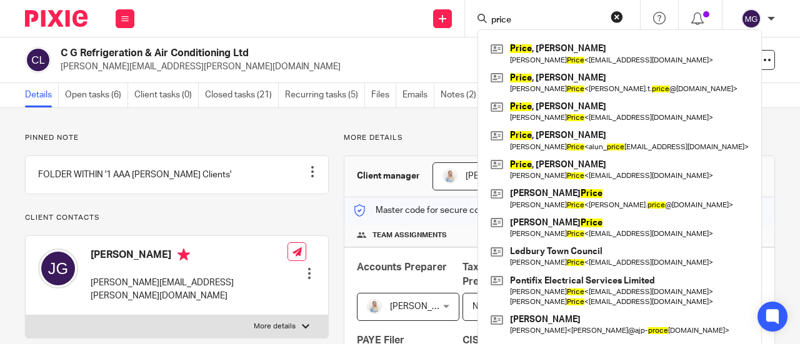
type input "price"
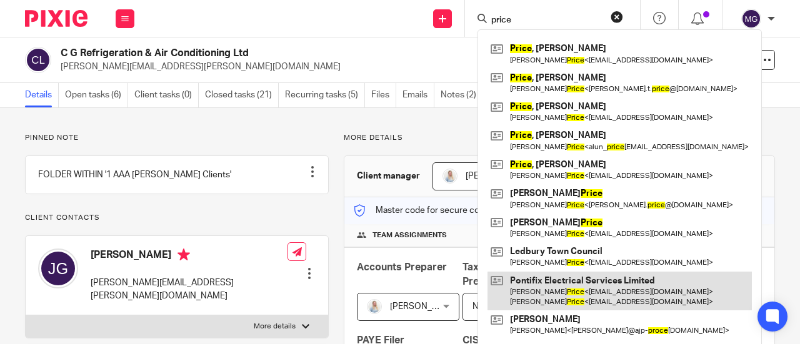
click at [557, 295] on link at bounding box center [619, 291] width 264 height 39
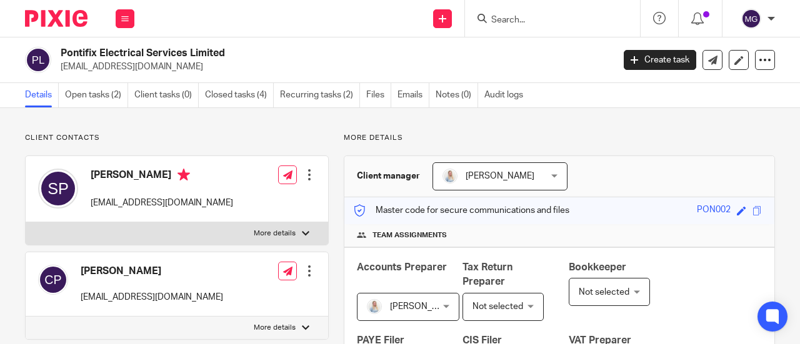
drag, startPoint x: 234, startPoint y: 53, endPoint x: 62, endPoint y: 53, distance: 171.2
click at [62, 53] on h2 "Pontifix Electrical Services Limited" at bounding box center [278, 53] width 435 height 13
copy h2 "Pontifix Electrical Services Limited"
click at [545, 22] on input "Search" at bounding box center [546, 20] width 112 height 11
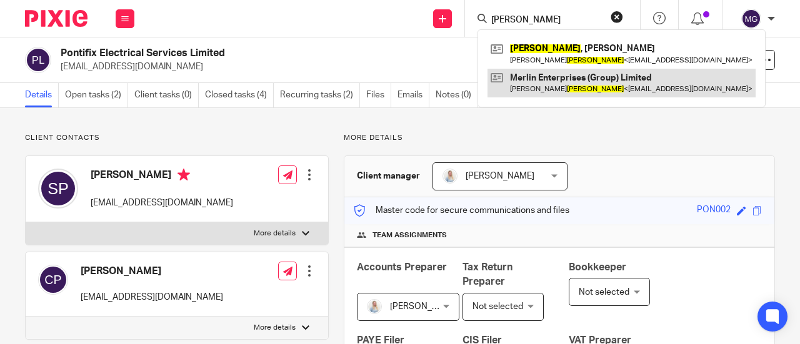
type input "weir"
click at [550, 88] on link at bounding box center [621, 83] width 268 height 29
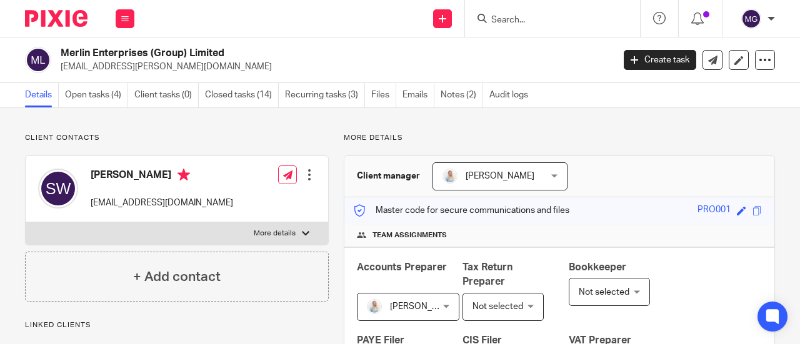
drag, startPoint x: 200, startPoint y: 56, endPoint x: 59, endPoint y: 57, distance: 141.2
click at [59, 57] on div "Merlin Enterprises (Group) Limited [EMAIL_ADDRESS][PERSON_NAME][DOMAIN_NAME]" at bounding box center [315, 60] width 580 height 26
copy h2 "Merlin Enterprises (Group) Limited"
click at [591, 19] on input "Search" at bounding box center [546, 20] width 112 height 11
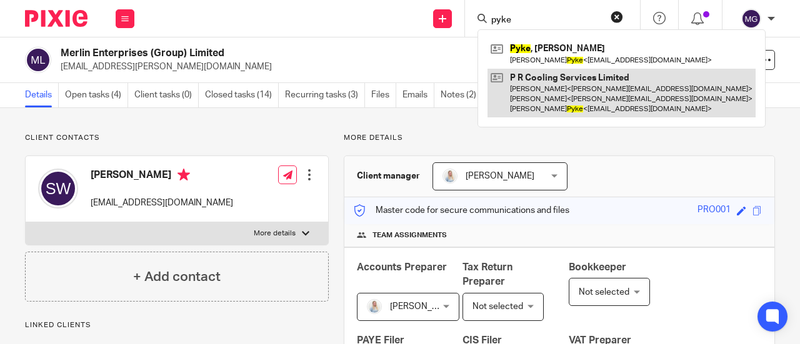
type input "pyke"
click at [585, 71] on link at bounding box center [621, 93] width 268 height 49
